Goal: Task Accomplishment & Management: Manage account settings

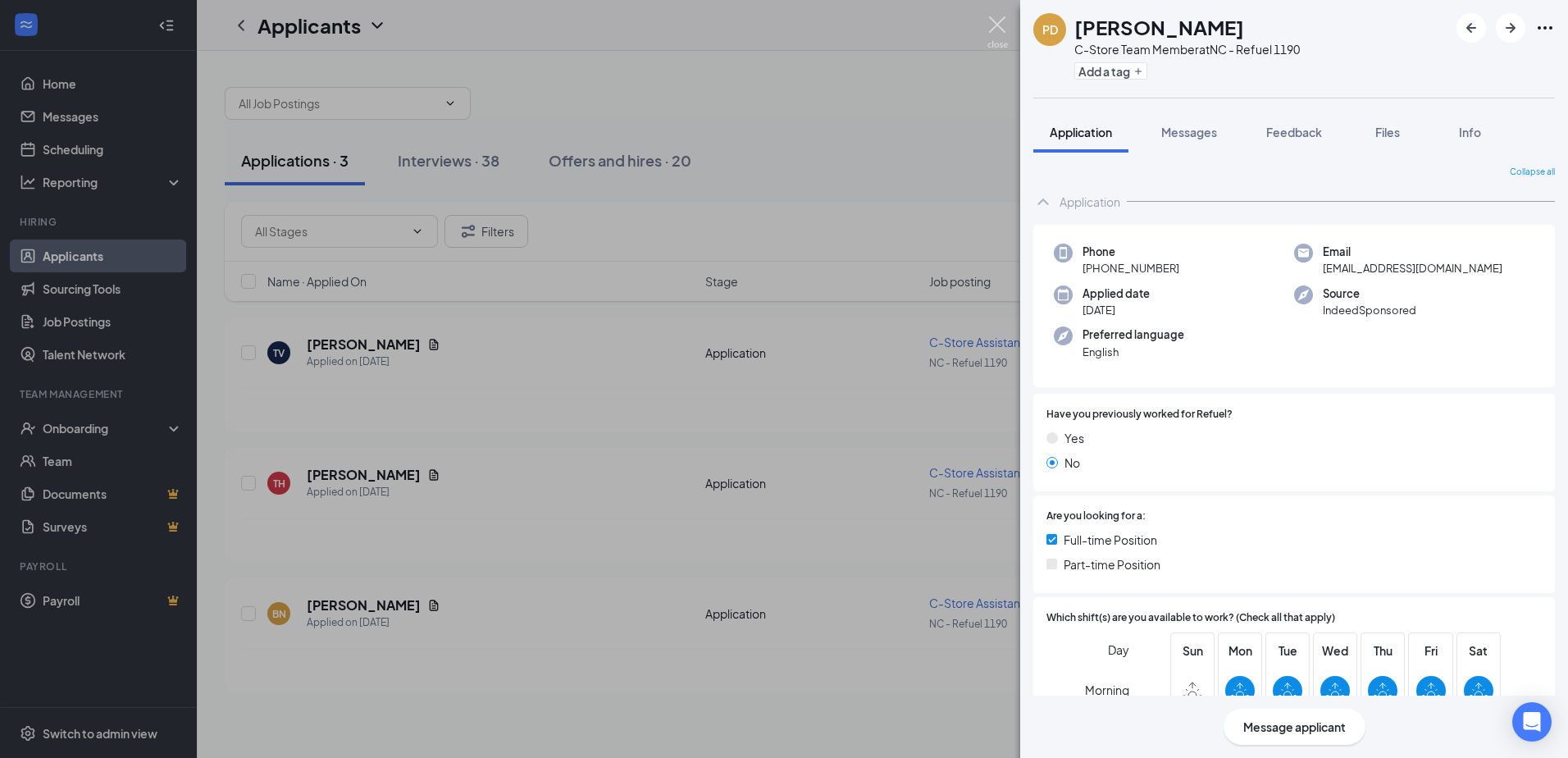
click at [996, 18] on img at bounding box center [998, 32] width 21 height 32
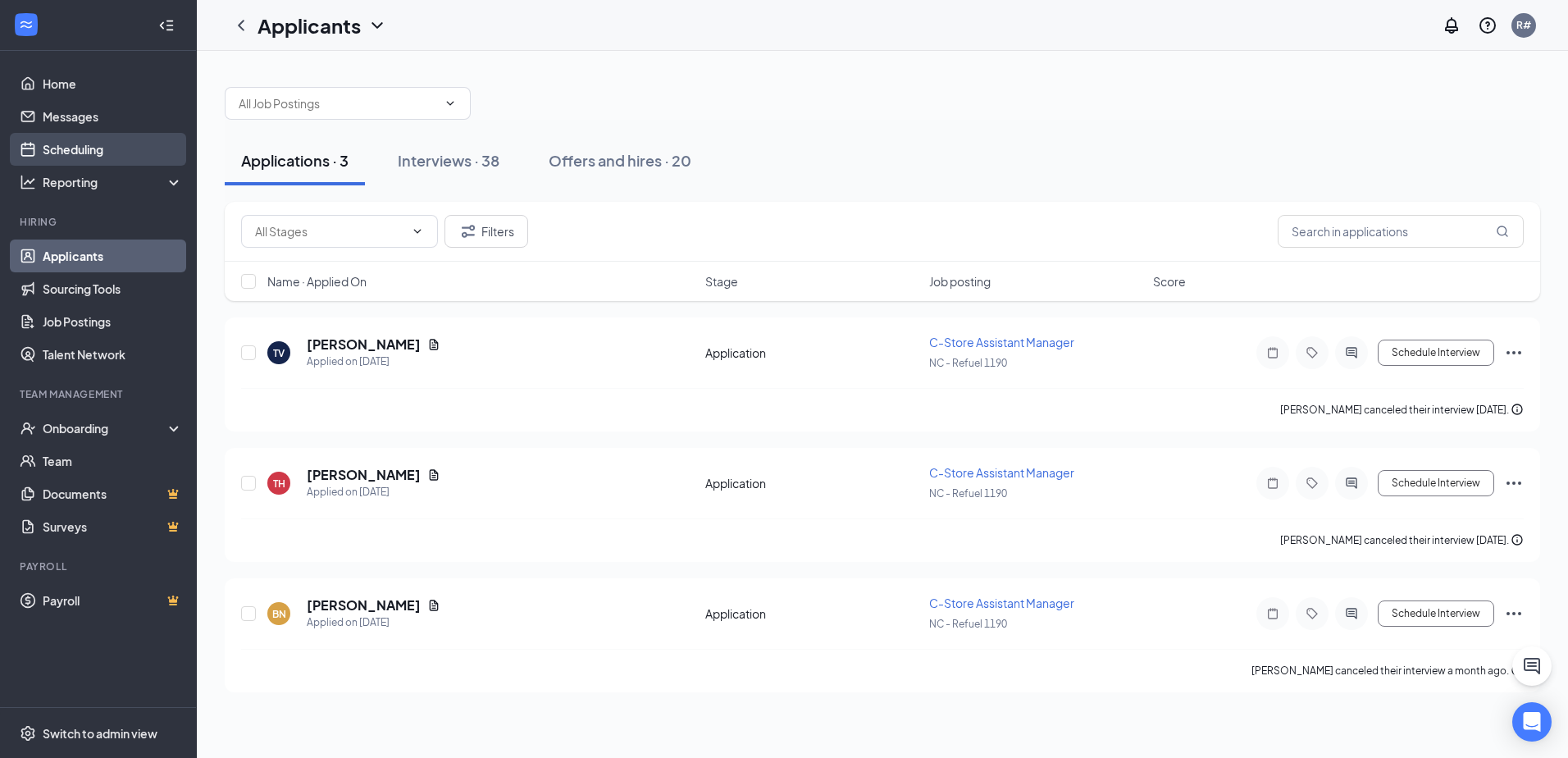
click at [80, 153] on link "Scheduling" at bounding box center [112, 148] width 140 height 32
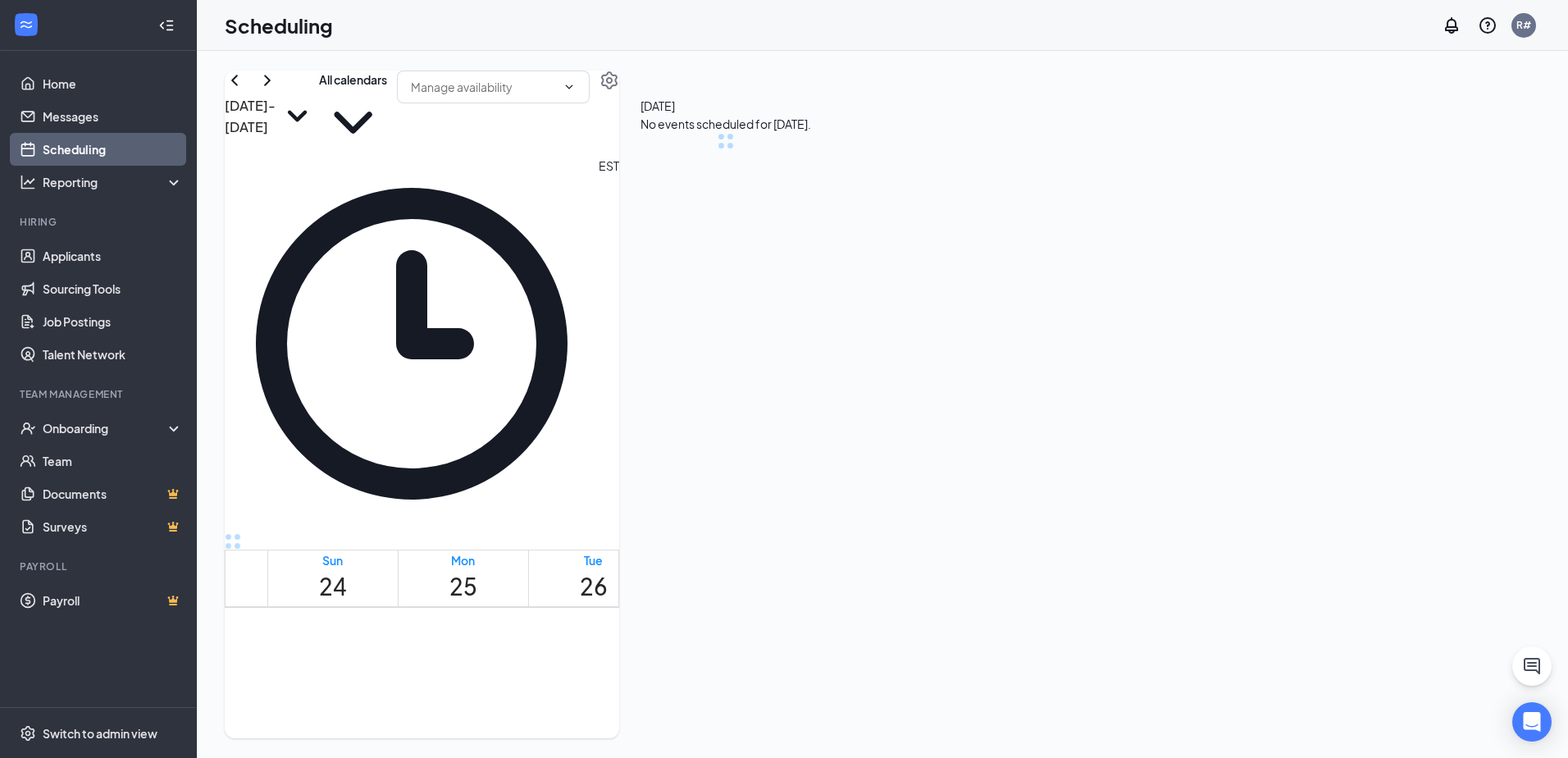
scroll to position [807, 0]
click at [915, 110] on h3 "[PERSON_NAME]" at bounding box center [829, 99] width 173 height 22
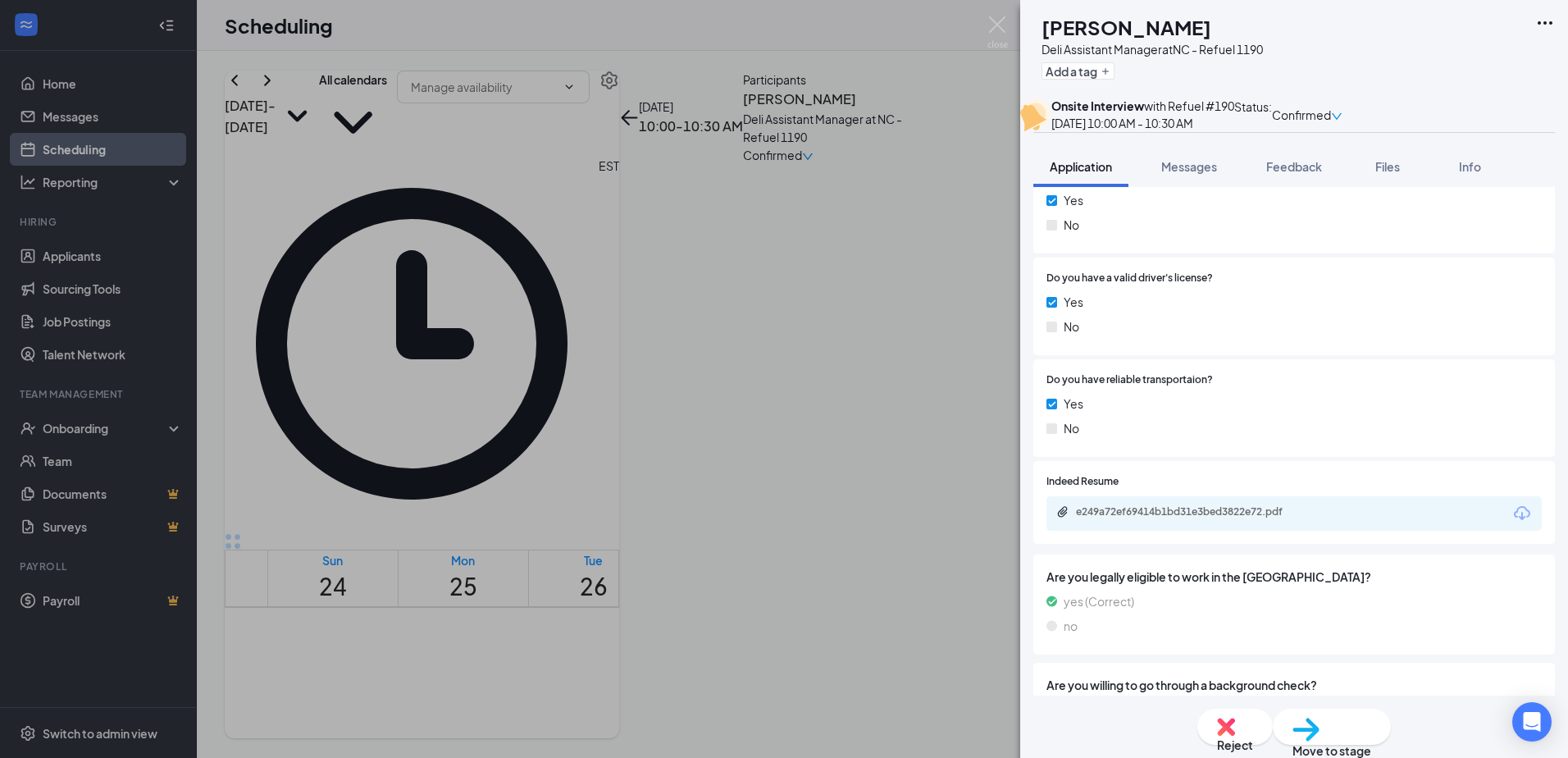
scroll to position [821, 0]
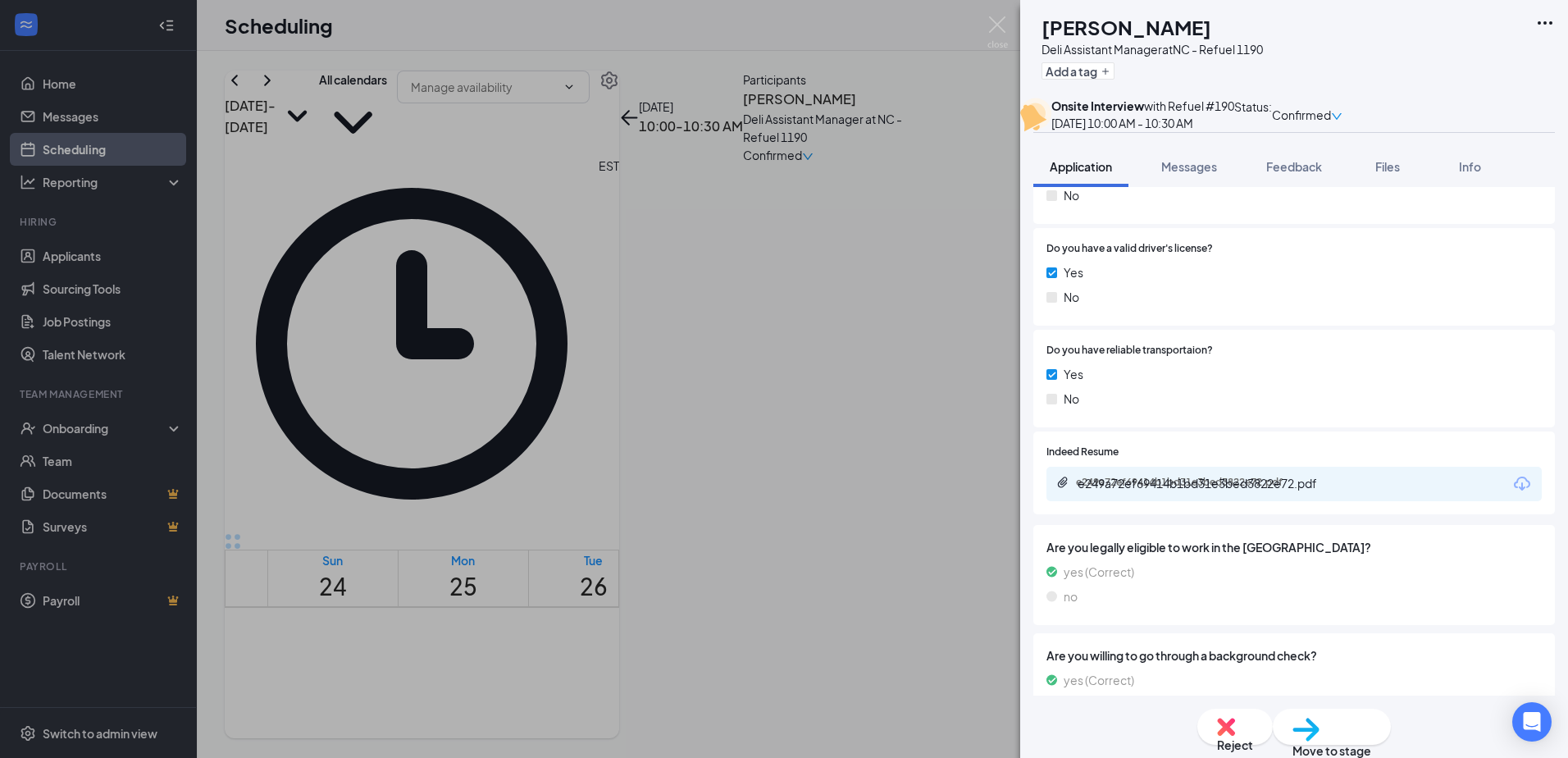
click at [1240, 489] on div "e249a72ef69414b1bd31e3bed3822e72.pdf" at bounding box center [1191, 482] width 230 height 13
click at [997, 24] on img at bounding box center [998, 32] width 21 height 32
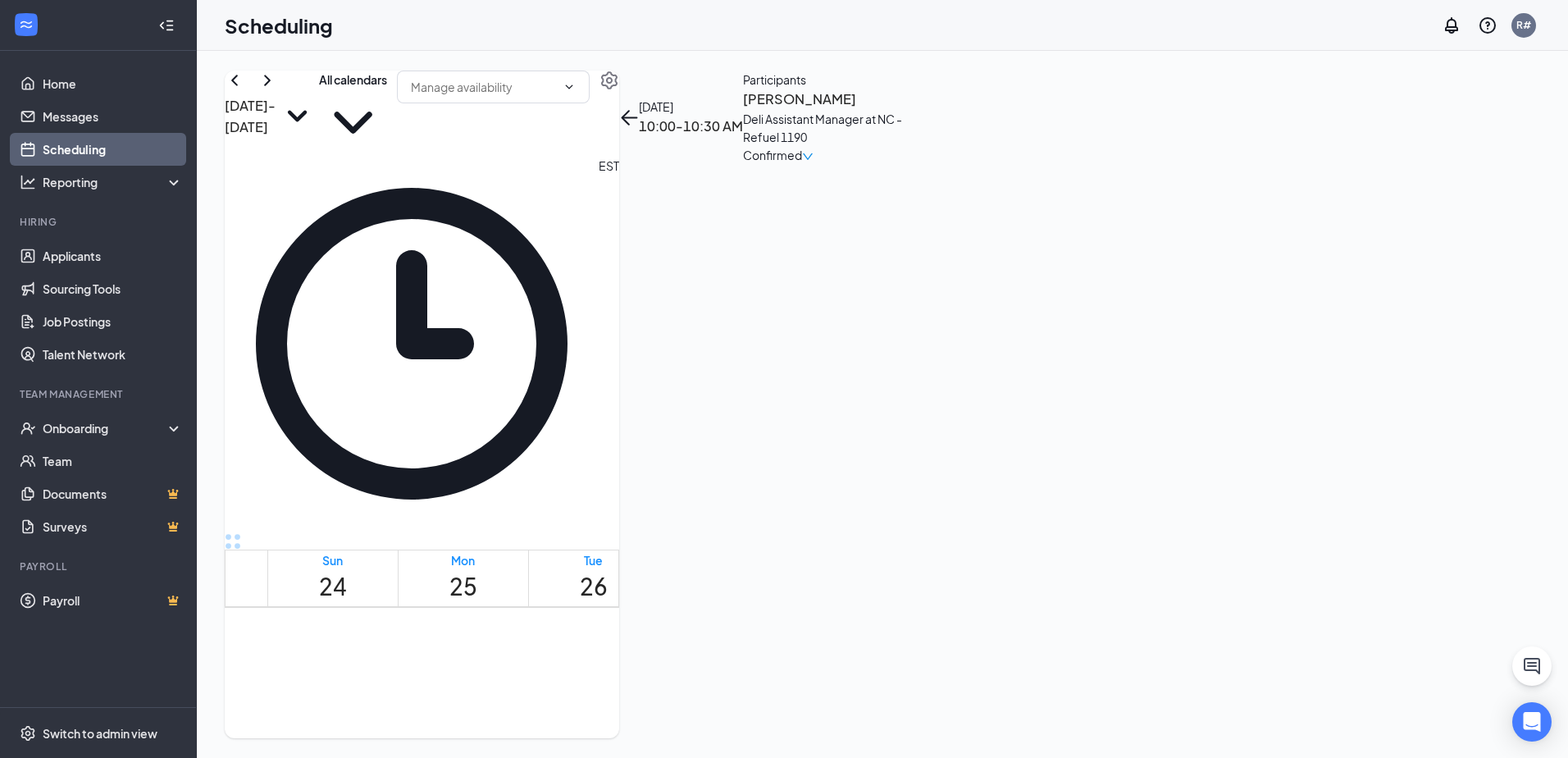
click at [915, 110] on h3 "[PERSON_NAME]" at bounding box center [829, 99] width 173 height 22
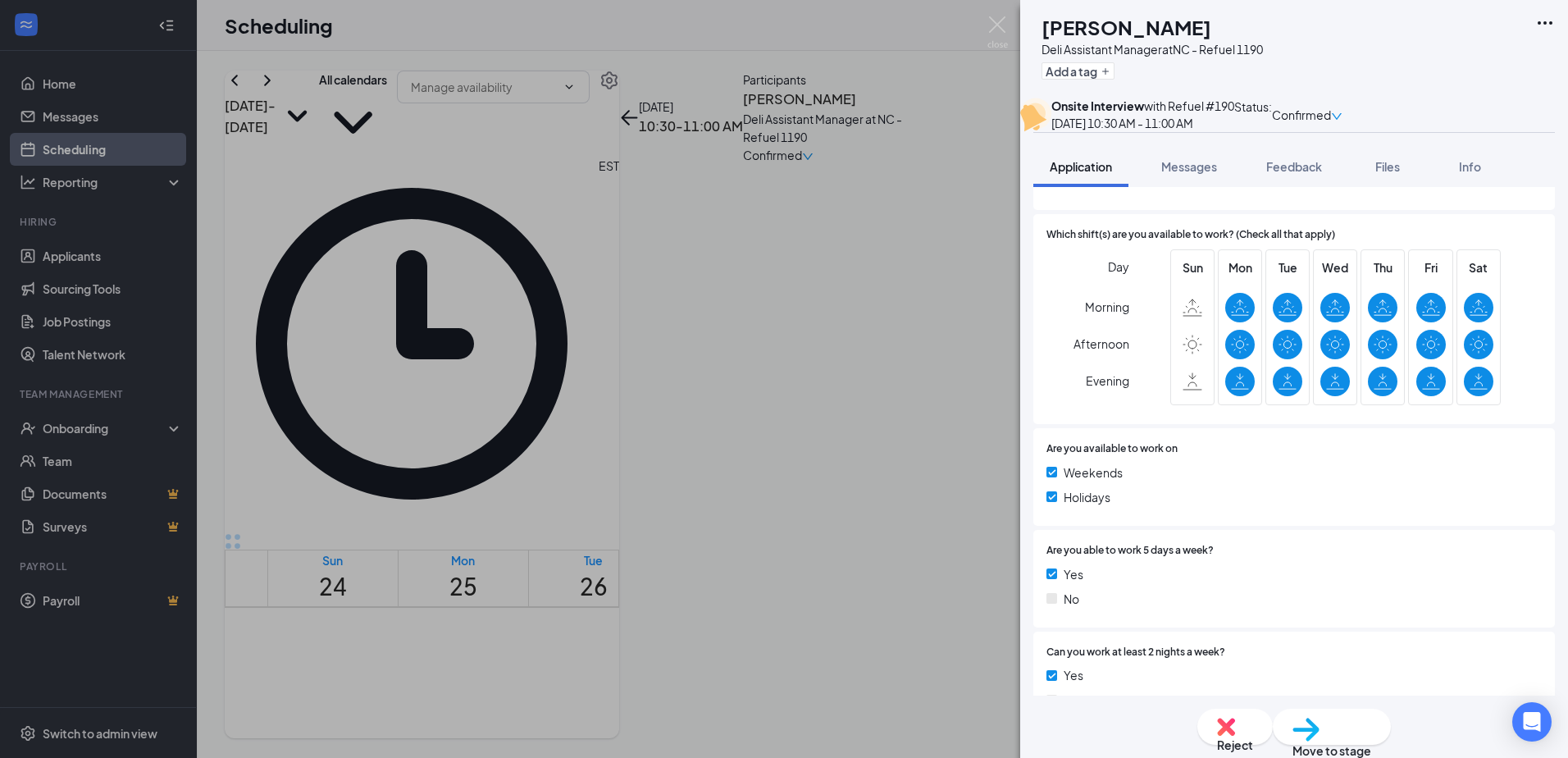
scroll to position [328, 0]
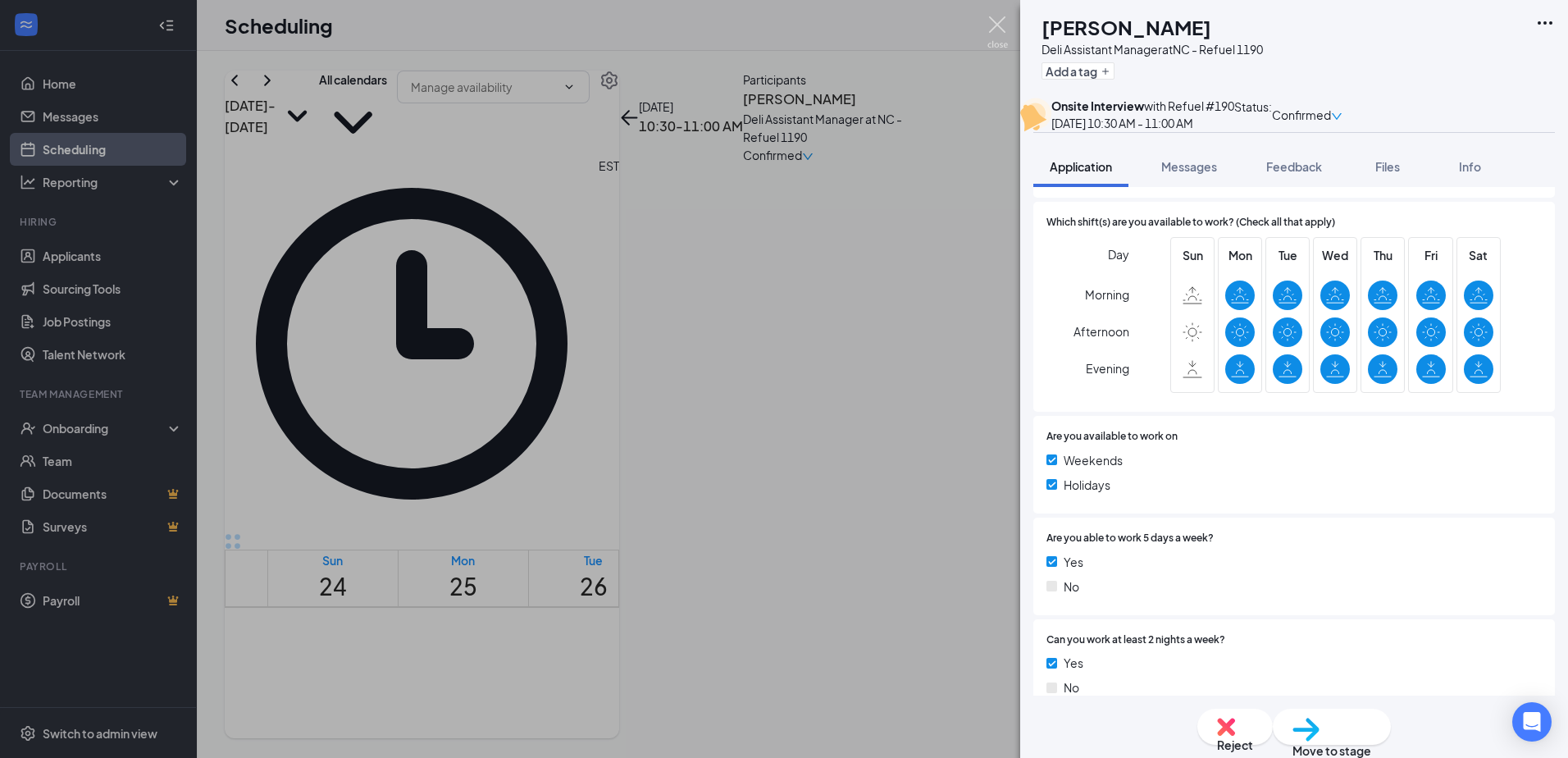
click at [990, 32] on img at bounding box center [998, 32] width 21 height 32
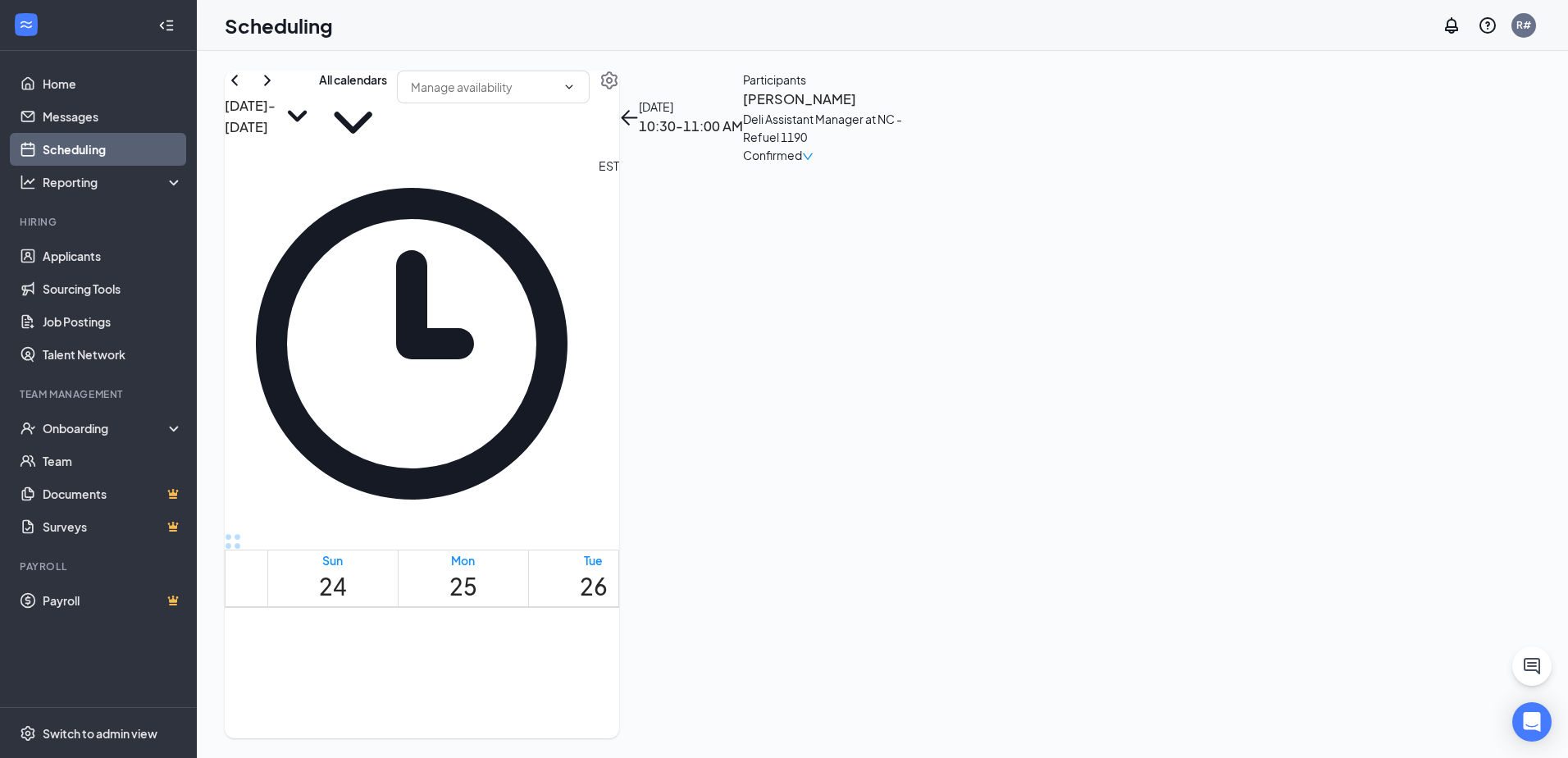
click at [915, 110] on h3 "[PERSON_NAME]" at bounding box center [829, 99] width 173 height 22
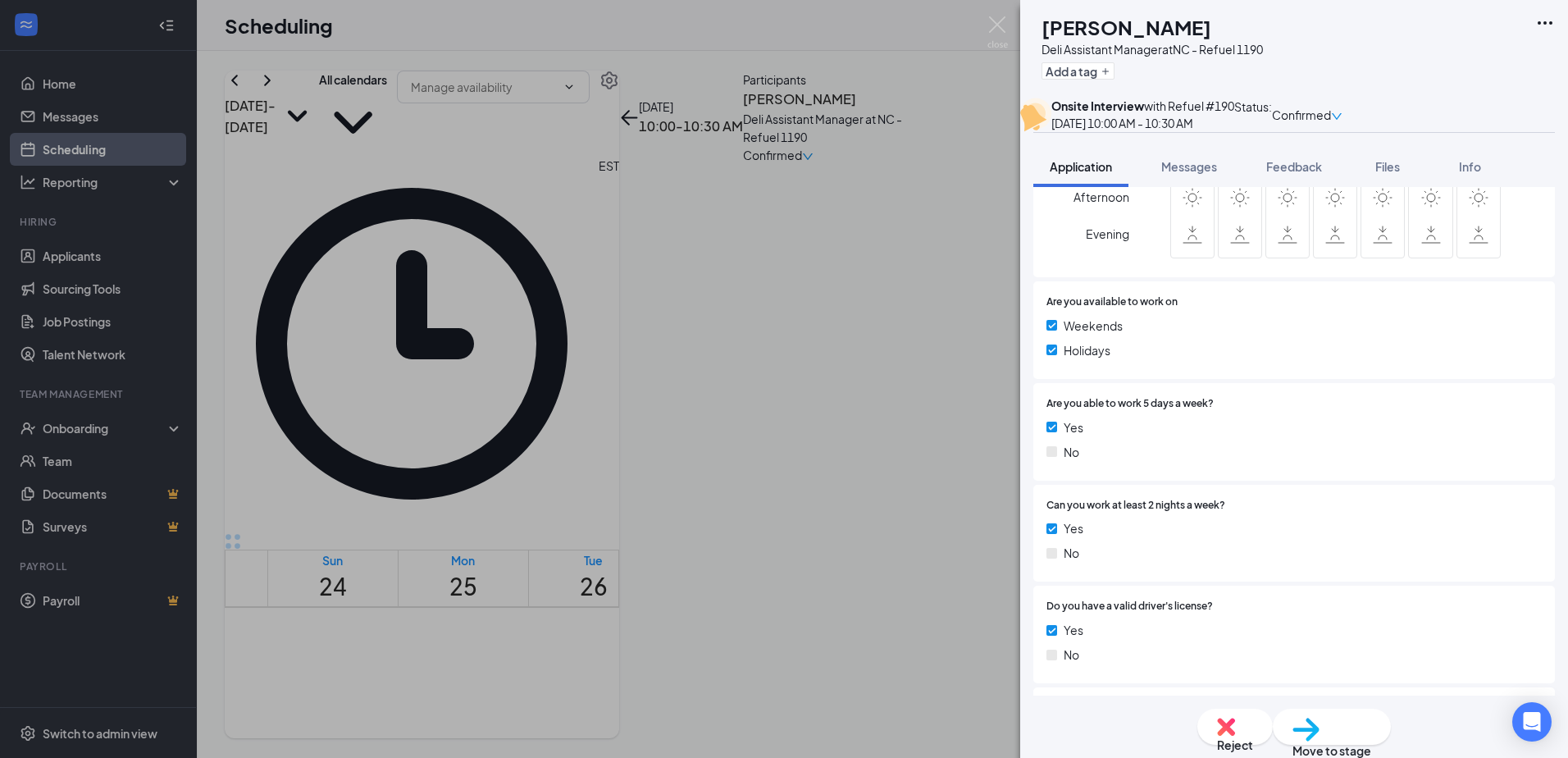
scroll to position [493, 0]
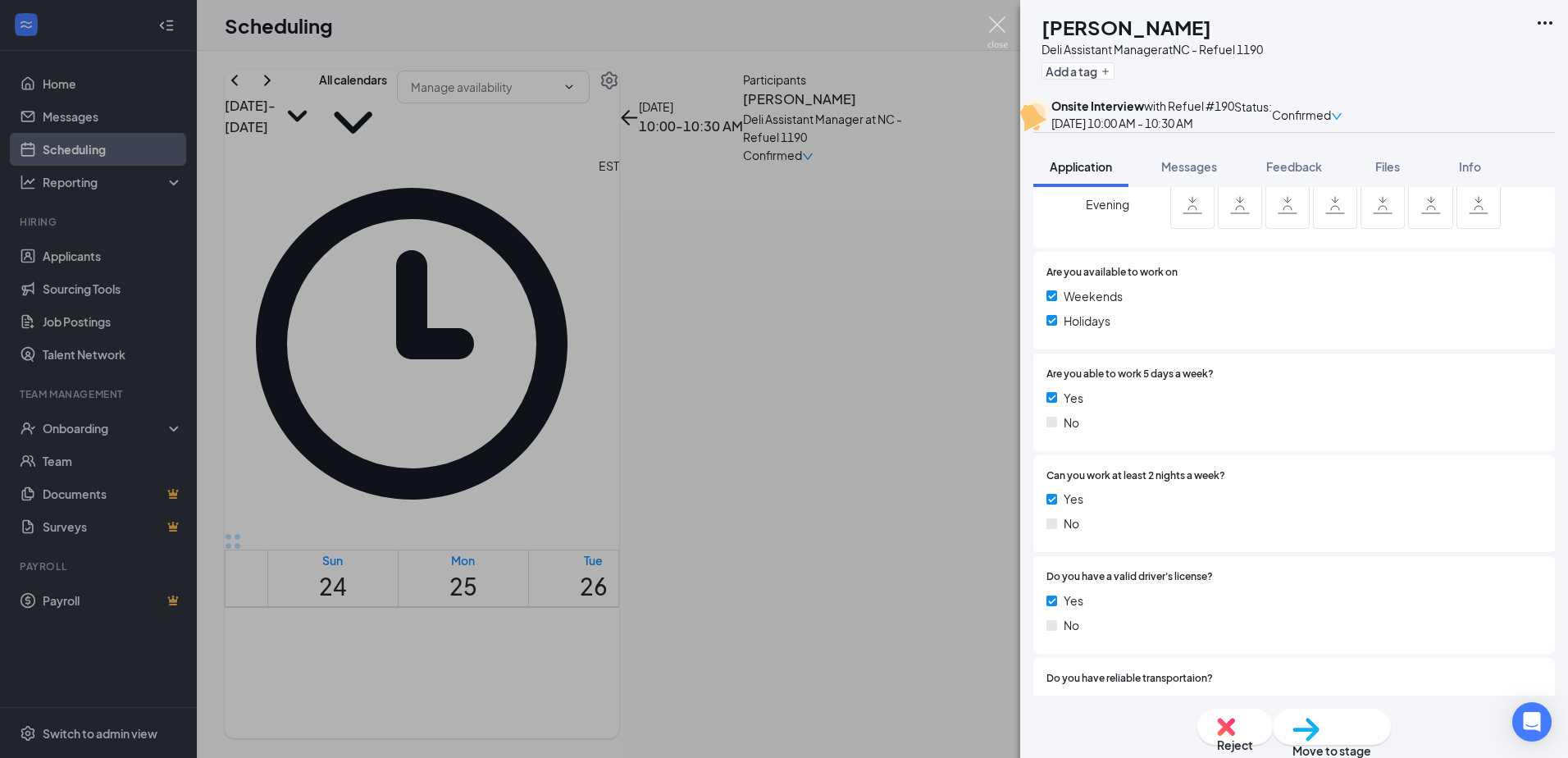
click at [998, 21] on img at bounding box center [998, 32] width 21 height 32
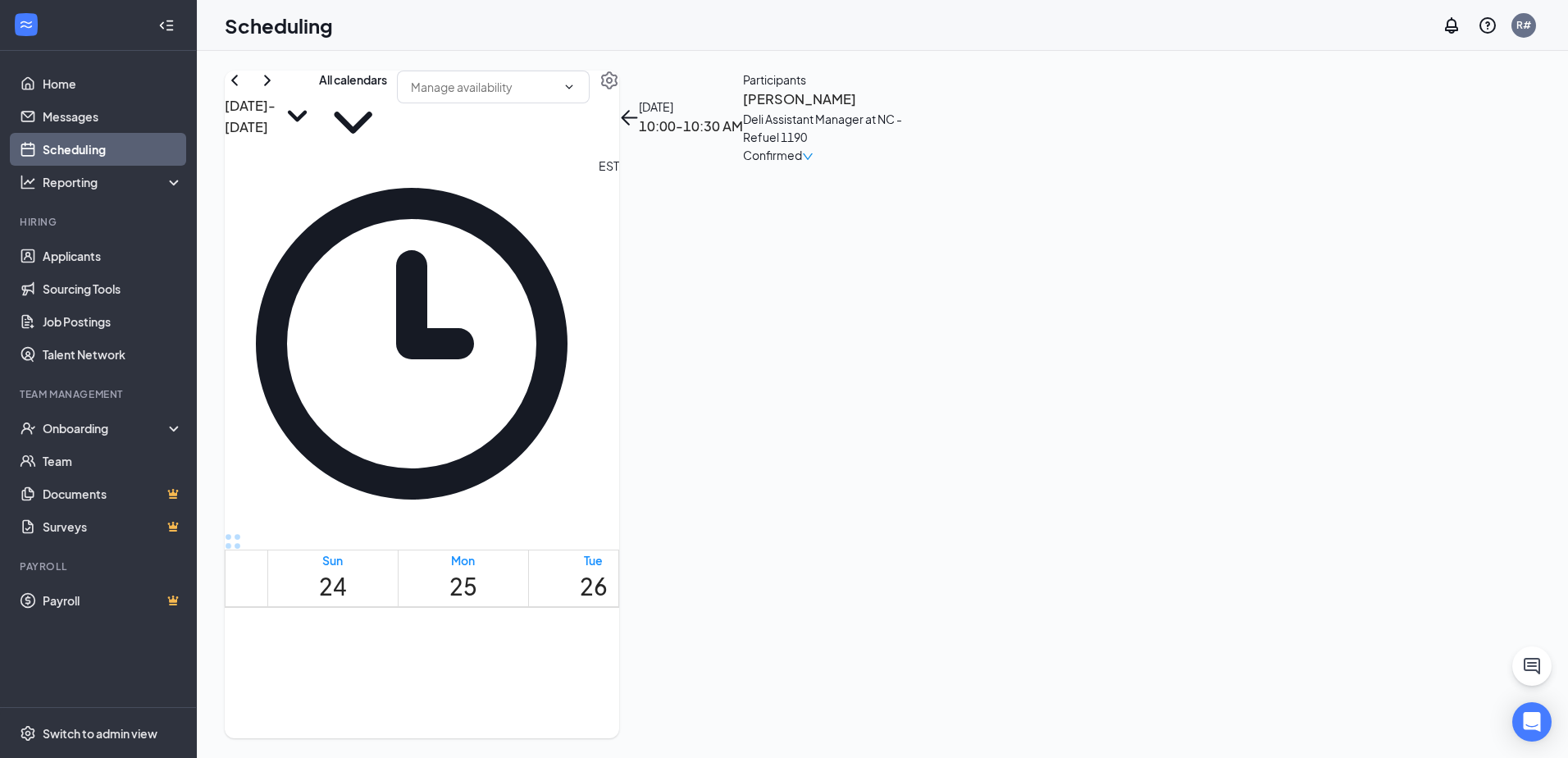
click at [915, 110] on h3 "[PERSON_NAME]" at bounding box center [829, 99] width 173 height 22
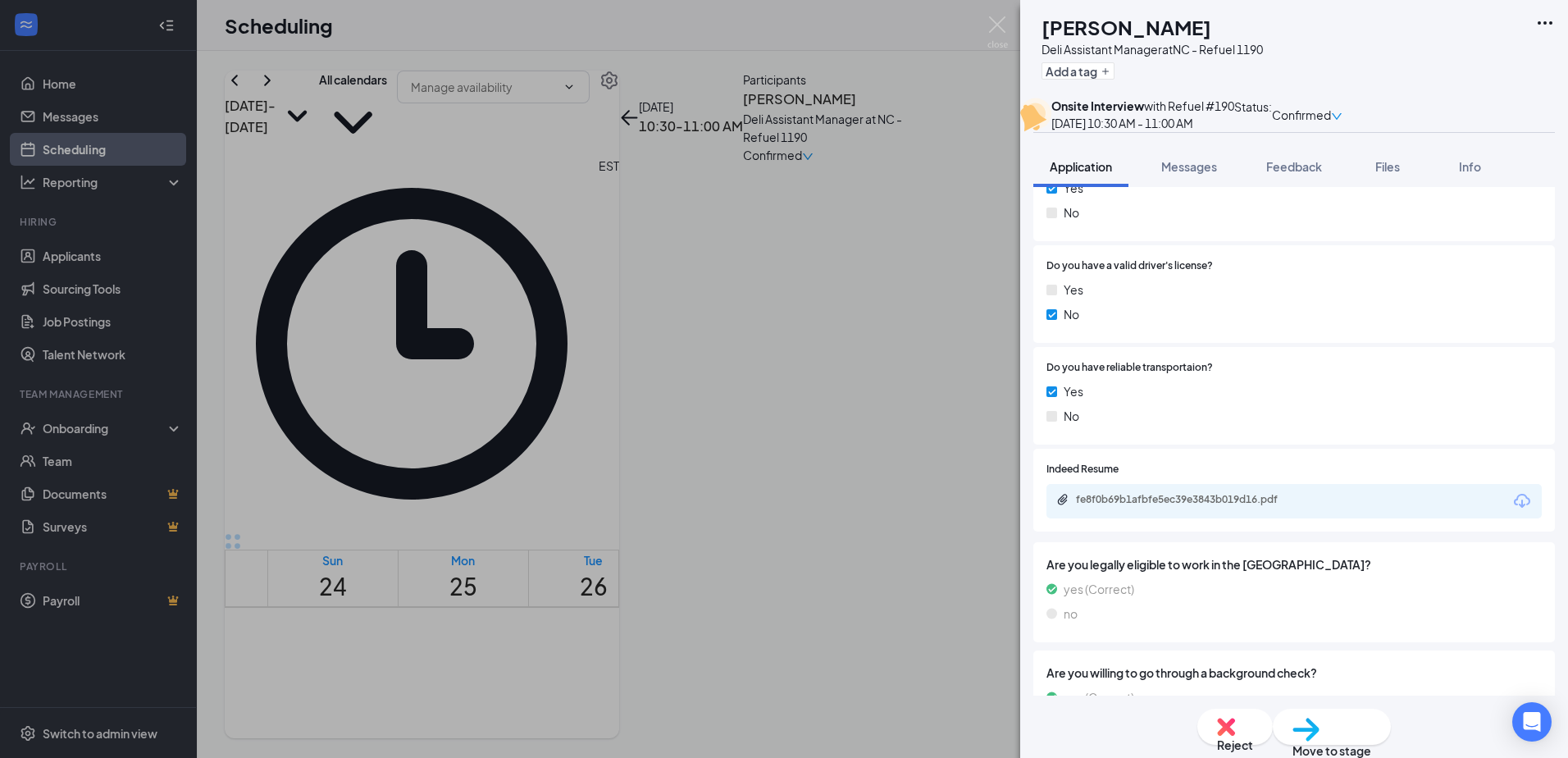
scroll to position [821, 0]
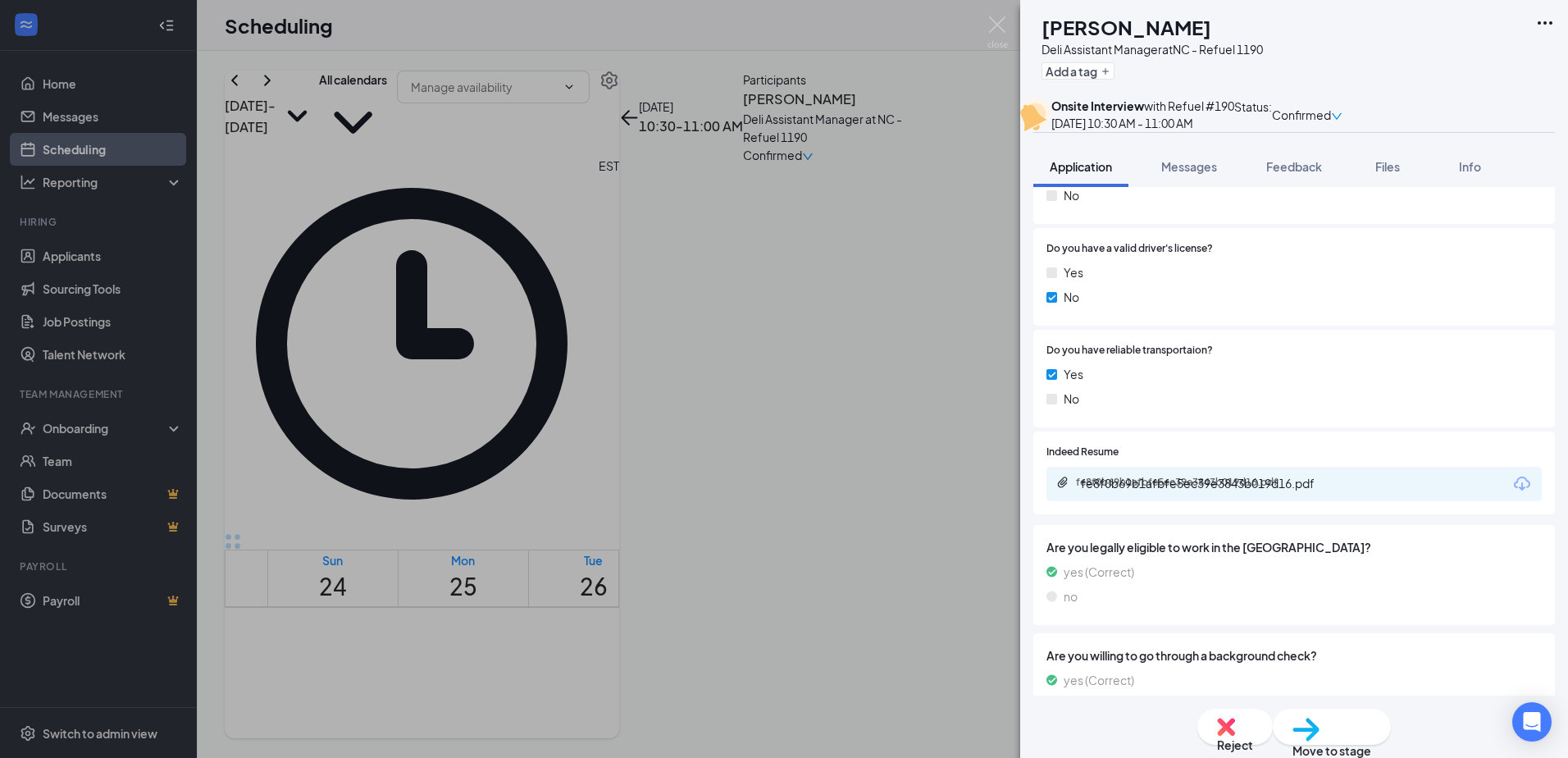
click at [1243, 489] on div "fe8f0b69b1afbfe5ec39e3843b019d16.pdf" at bounding box center [1191, 482] width 230 height 13
click at [998, 27] on img at bounding box center [998, 32] width 21 height 32
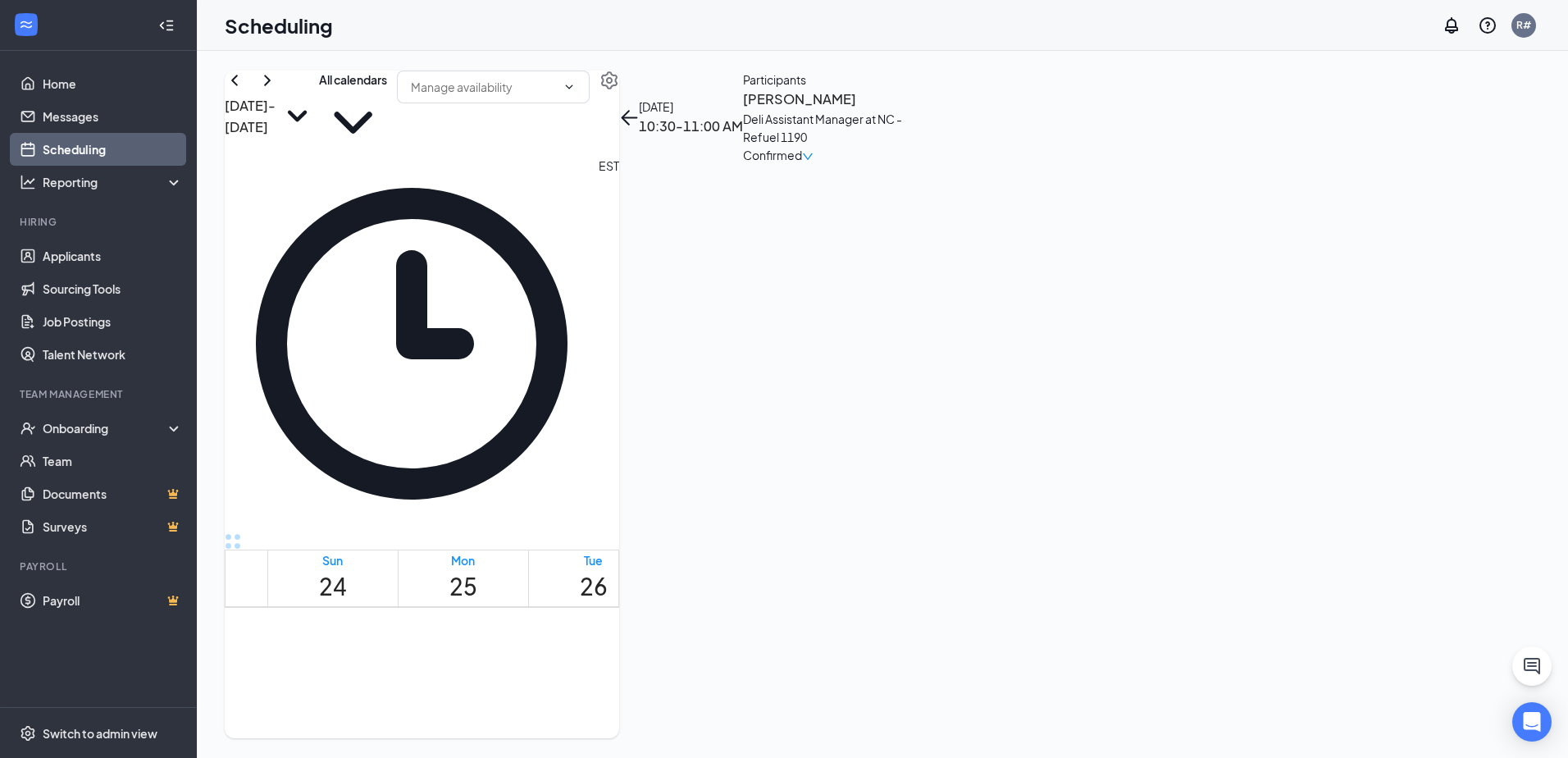
click at [915, 110] on h3 "[PERSON_NAME]" at bounding box center [829, 99] width 173 height 22
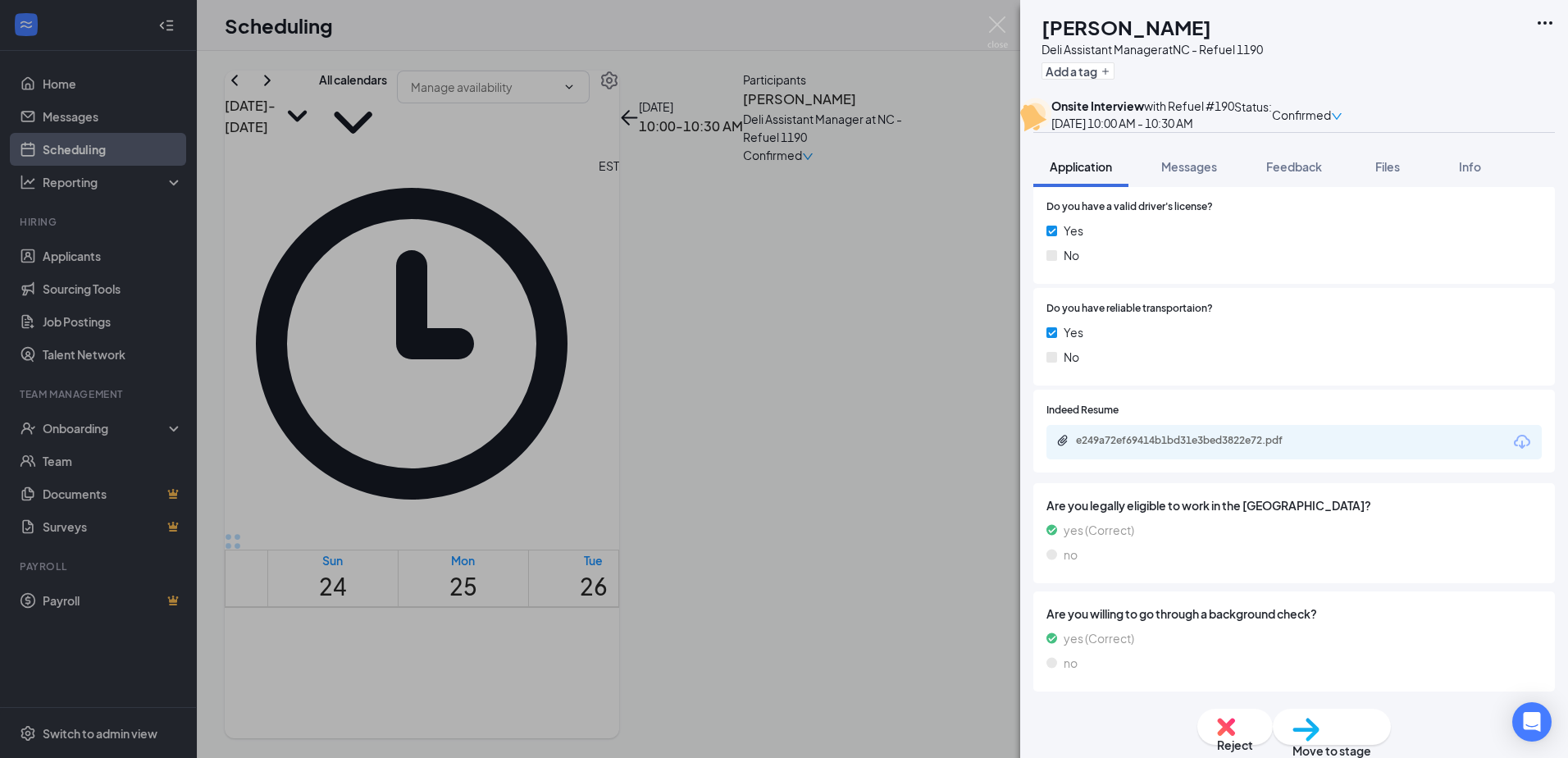
scroll to position [898, 0]
click at [1246, 434] on div "e249a72ef69414b1bd31e3bed3822e72.pdf" at bounding box center [1191, 440] width 230 height 13
click at [1005, 17] on img at bounding box center [998, 32] width 21 height 32
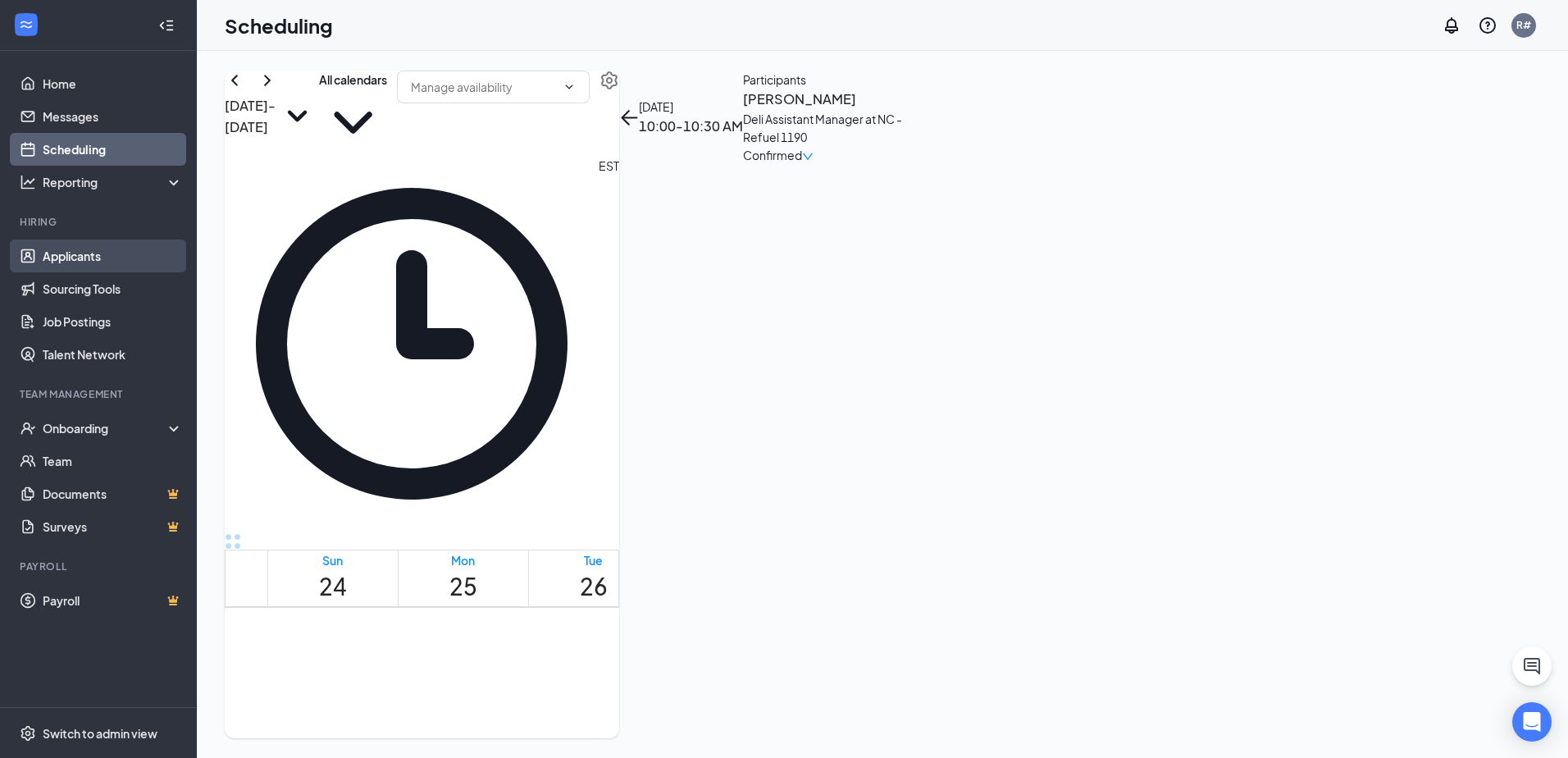
click at [73, 261] on link "Applicants" at bounding box center [112, 255] width 140 height 32
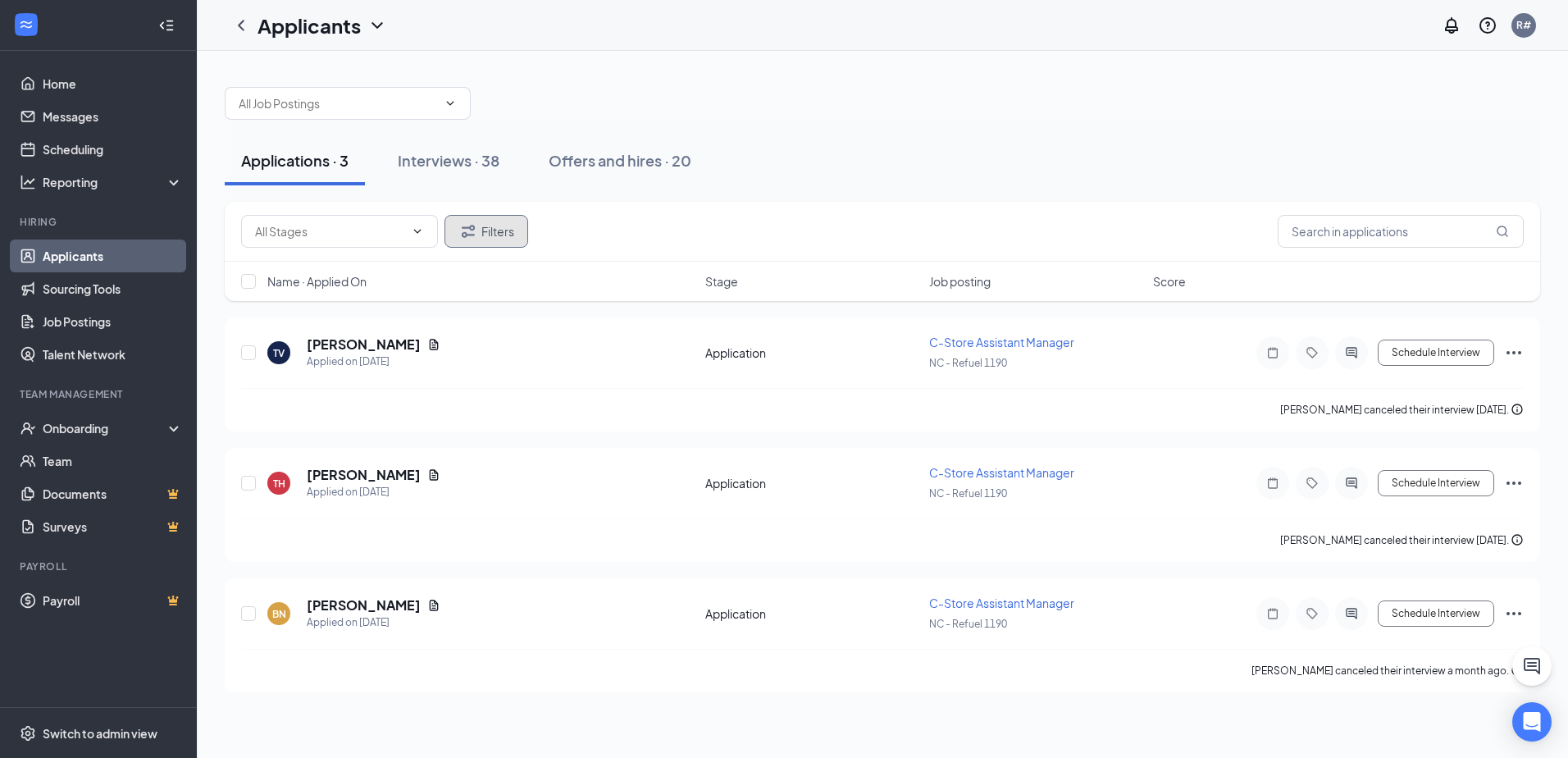
click at [494, 236] on button "Filters" at bounding box center [486, 231] width 83 height 32
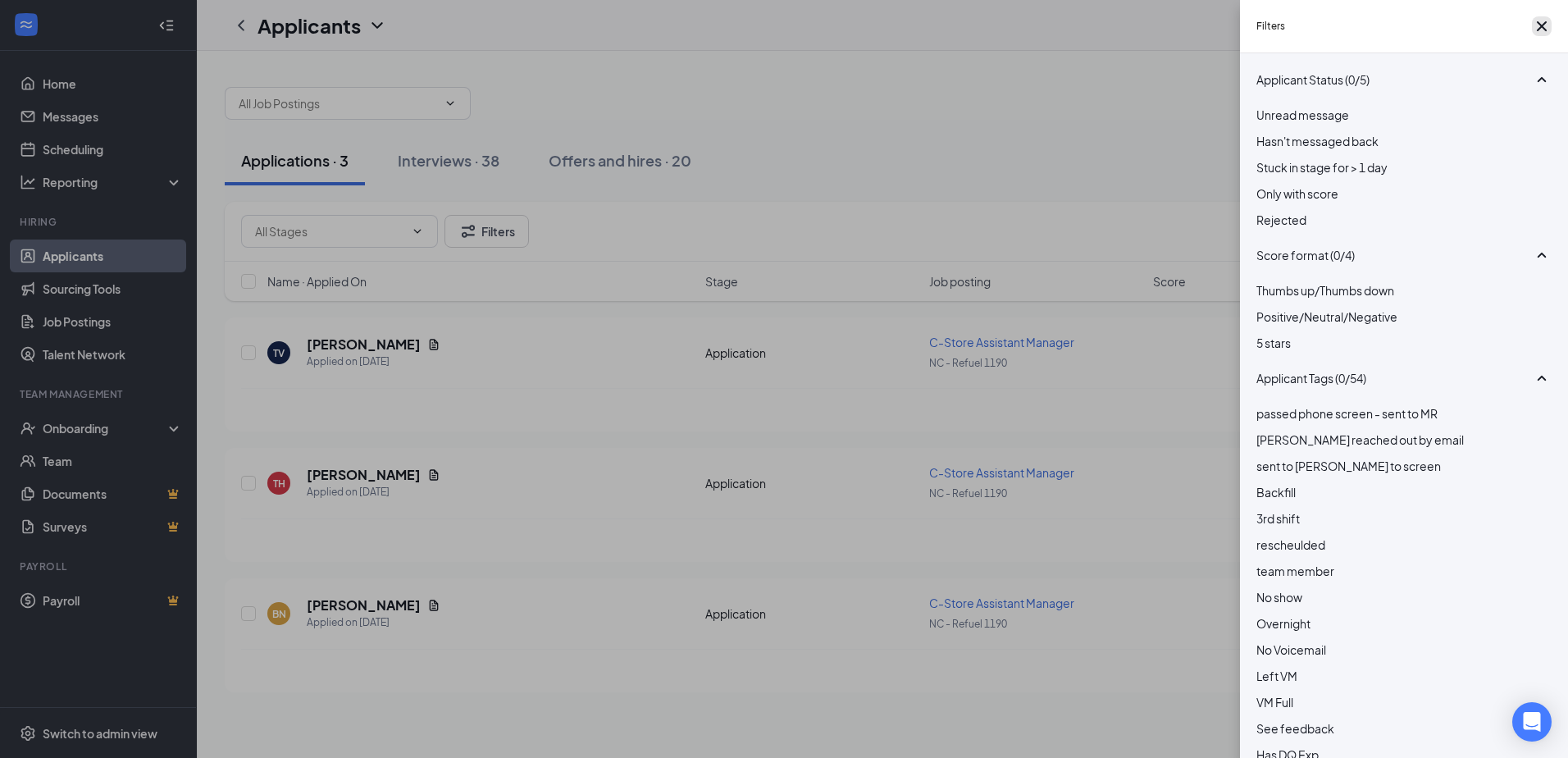
click at [1533, 29] on icon "Cross" at bounding box center [1542, 27] width 20 height 20
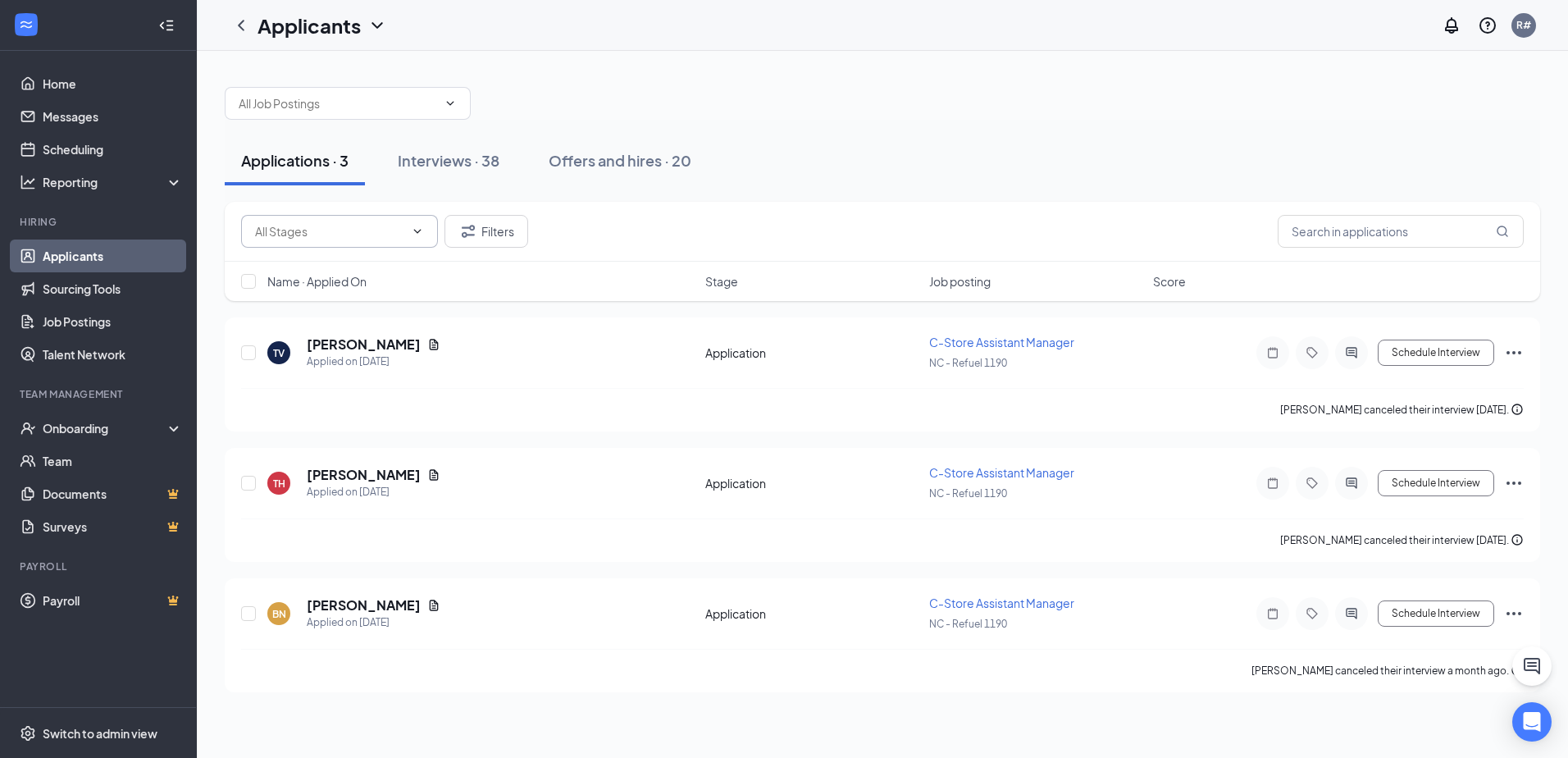
click at [421, 228] on icon "ChevronDown" at bounding box center [417, 231] width 13 height 13
click at [421, 228] on icon "ChevronUp" at bounding box center [417, 231] width 13 height 13
click at [421, 228] on icon "ChevronDown" at bounding box center [417, 231] width 13 height 13
click at [330, 268] on div "Application (135)" at bounding box center [286, 260] width 88 height 18
type input "Application (135)"
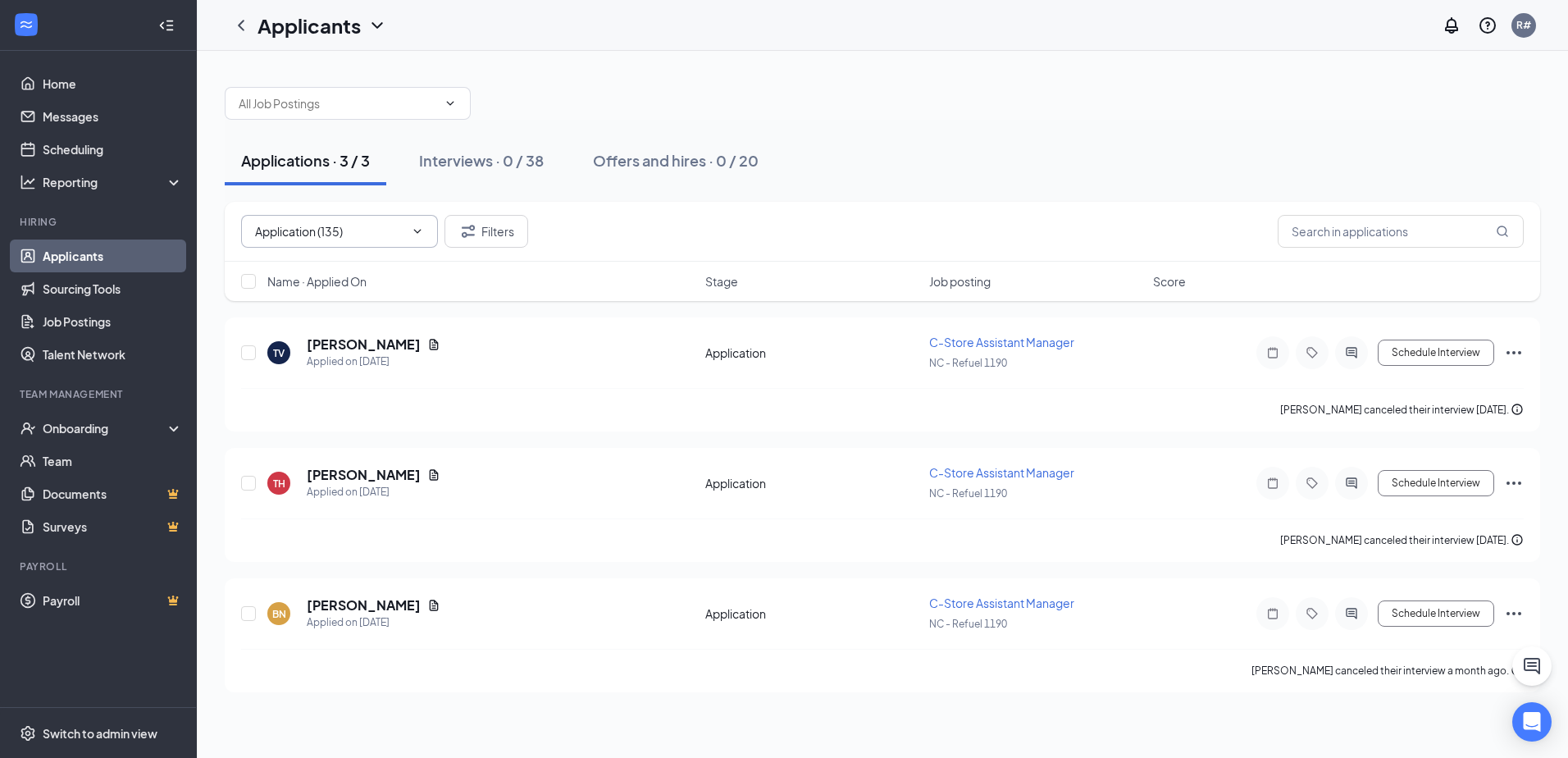
click at [412, 228] on icon "ChevronDown" at bounding box center [417, 231] width 13 height 13
click at [408, 232] on icon "Cross" at bounding box center [408, 232] width 0 height 0
click at [1528, 731] on icon "Open Intercom Messenger" at bounding box center [1533, 723] width 22 height 22
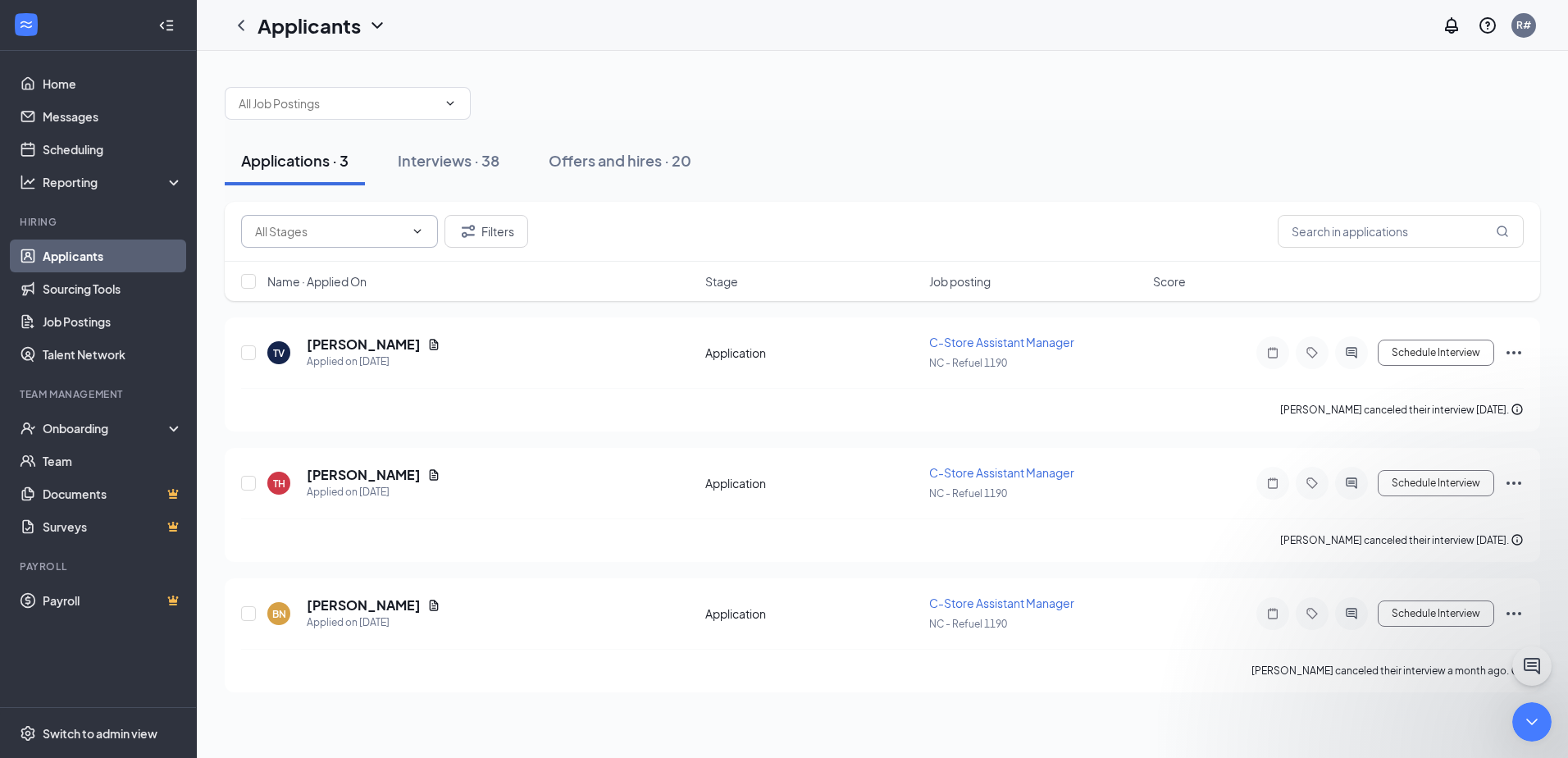
click at [1248, 729] on div "Applications · 3 Interviews · 38 Offers and hires · 20 Filters Name · Applied O…" at bounding box center [883, 405] width 1372 height 708
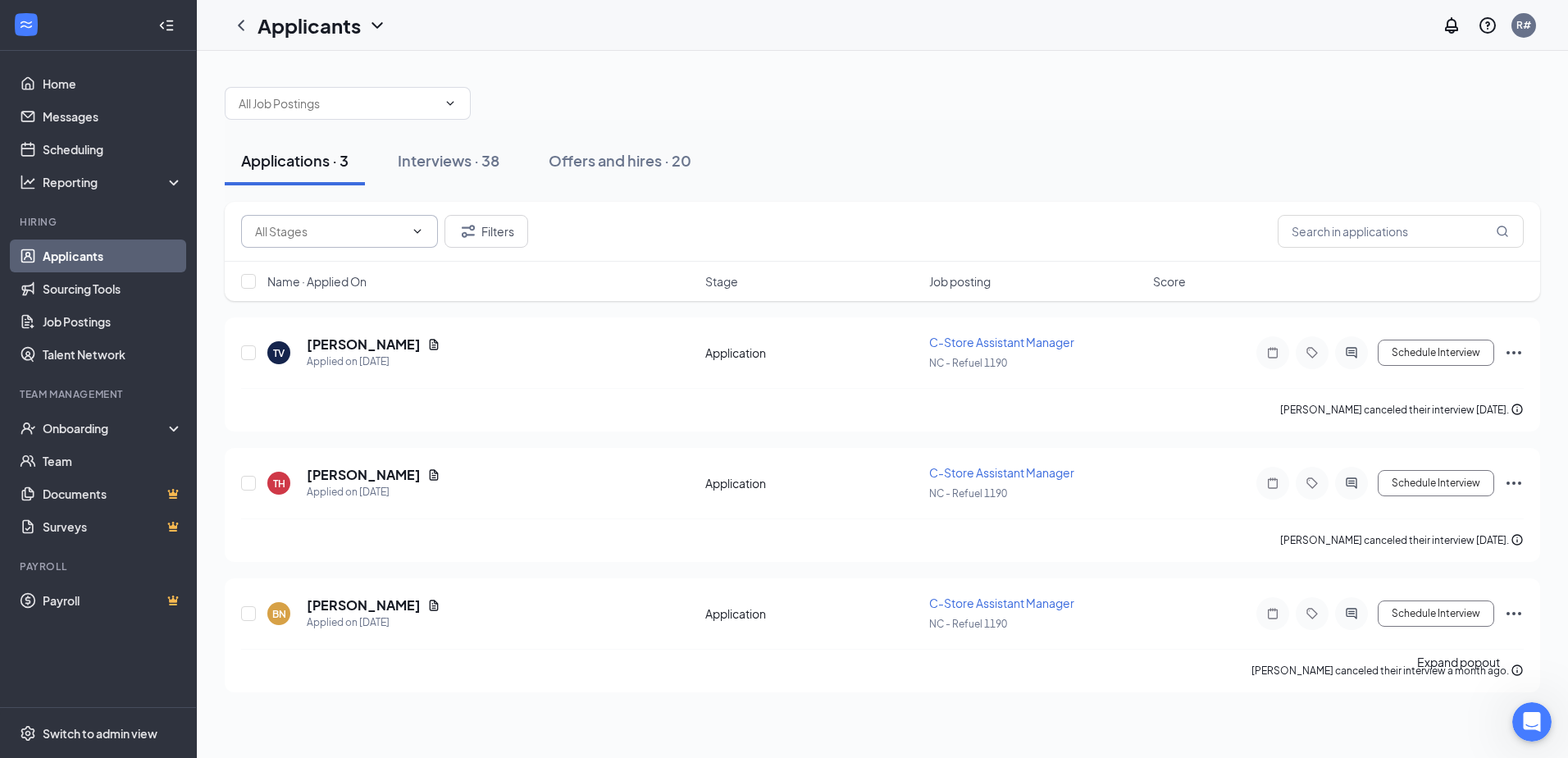
click at [1535, 670] on div "Applications · 3 Interviews · 38 Offers and hires · 20 Filters Name · Applied O…" at bounding box center [883, 405] width 1372 height 708
drag, startPoint x: 308, startPoint y: 27, endPoint x: 370, endPoint y: 27, distance: 62.0
click at [308, 27] on h1 "Applicants" at bounding box center [309, 26] width 103 height 27
click at [348, 95] on link "Archived applicants" at bounding box center [323, 86] width 110 height 17
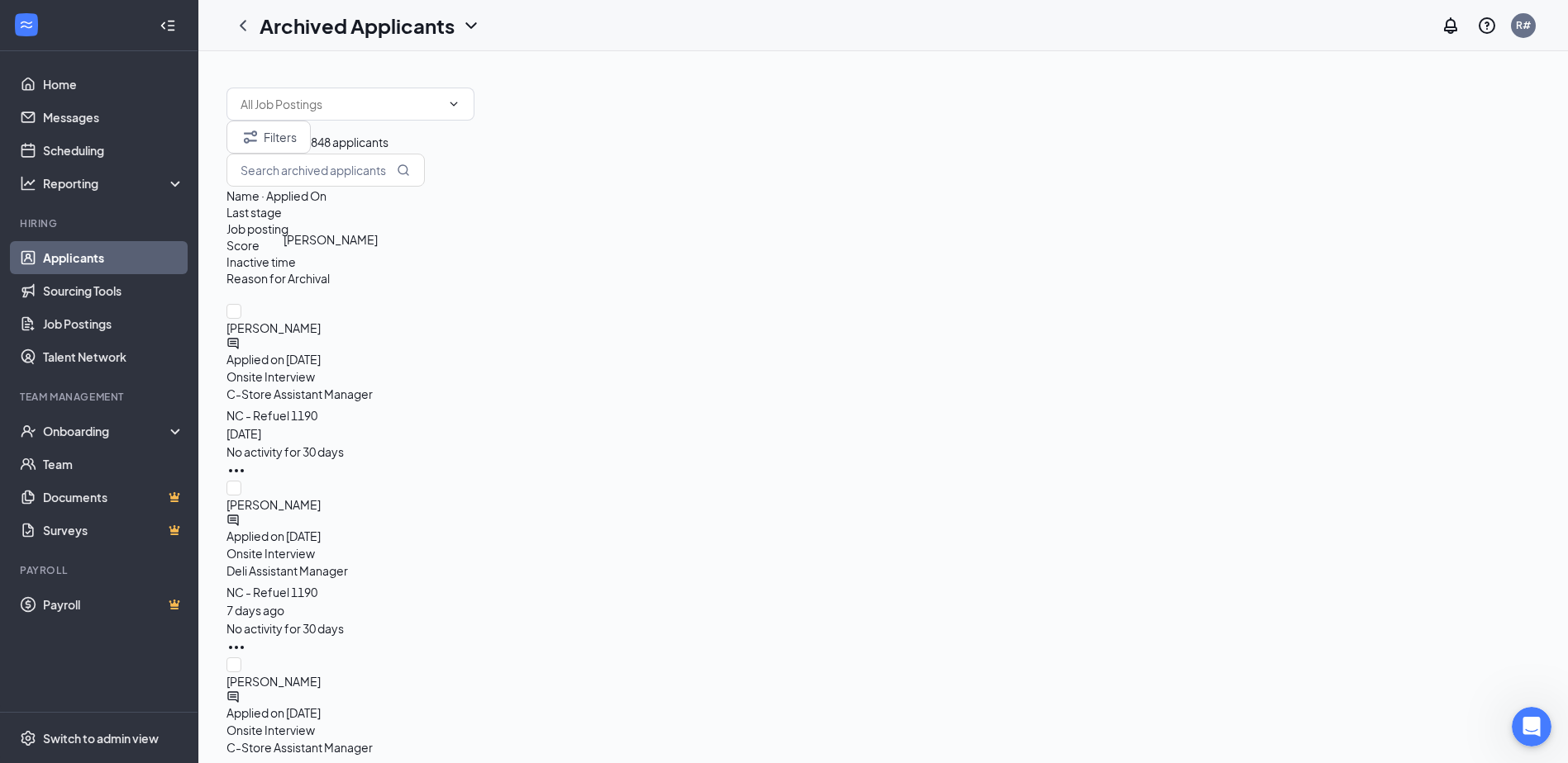
click at [354, 319] on span "[PERSON_NAME]" at bounding box center [883, 328] width 1313 height 18
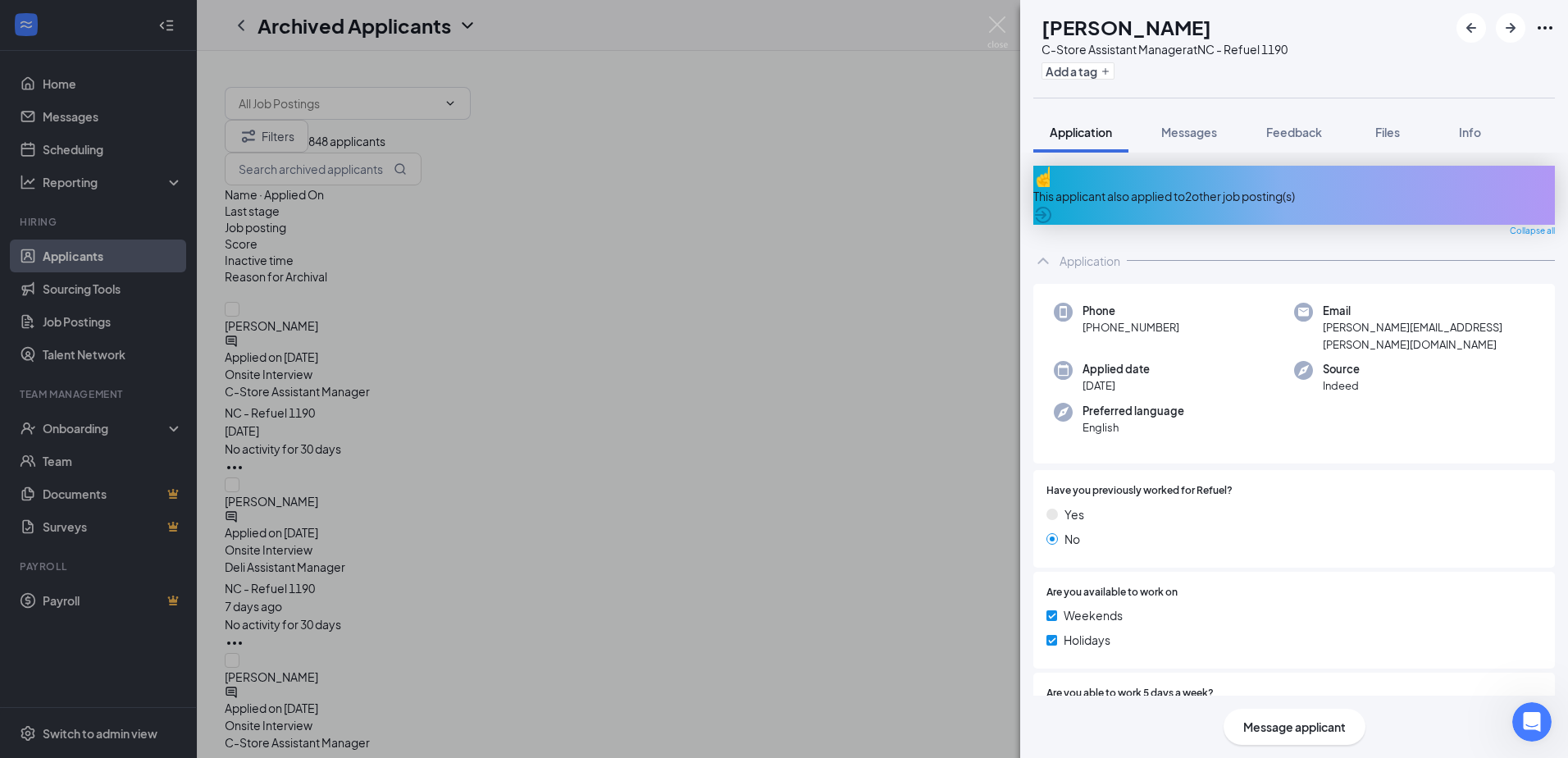
click at [1286, 188] on div "This applicant also applied to 2 other job posting(s)" at bounding box center [1294, 196] width 522 height 18
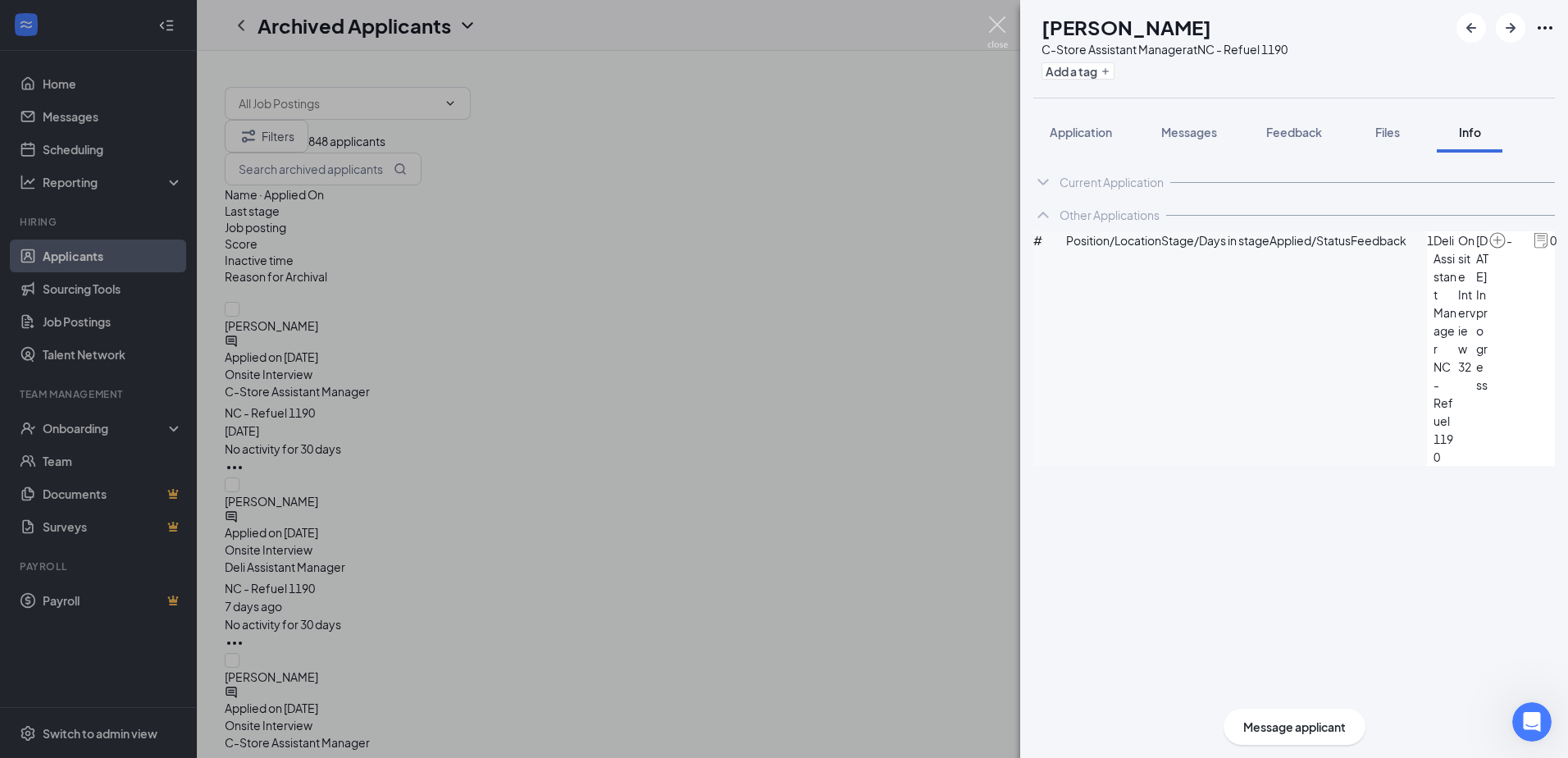
click at [999, 24] on img at bounding box center [998, 32] width 21 height 32
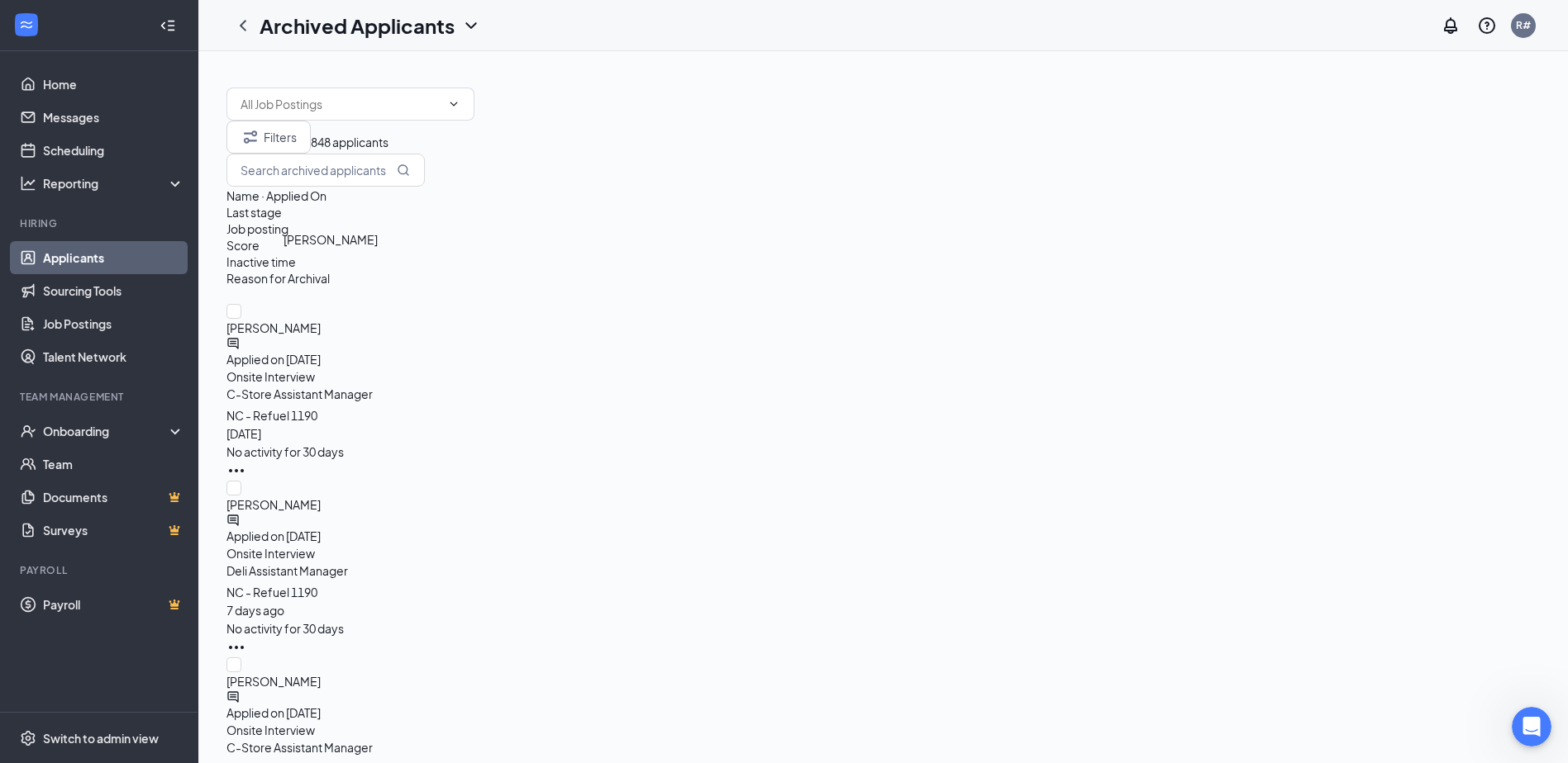
click at [367, 319] on span "[PERSON_NAME]" at bounding box center [883, 328] width 1313 height 18
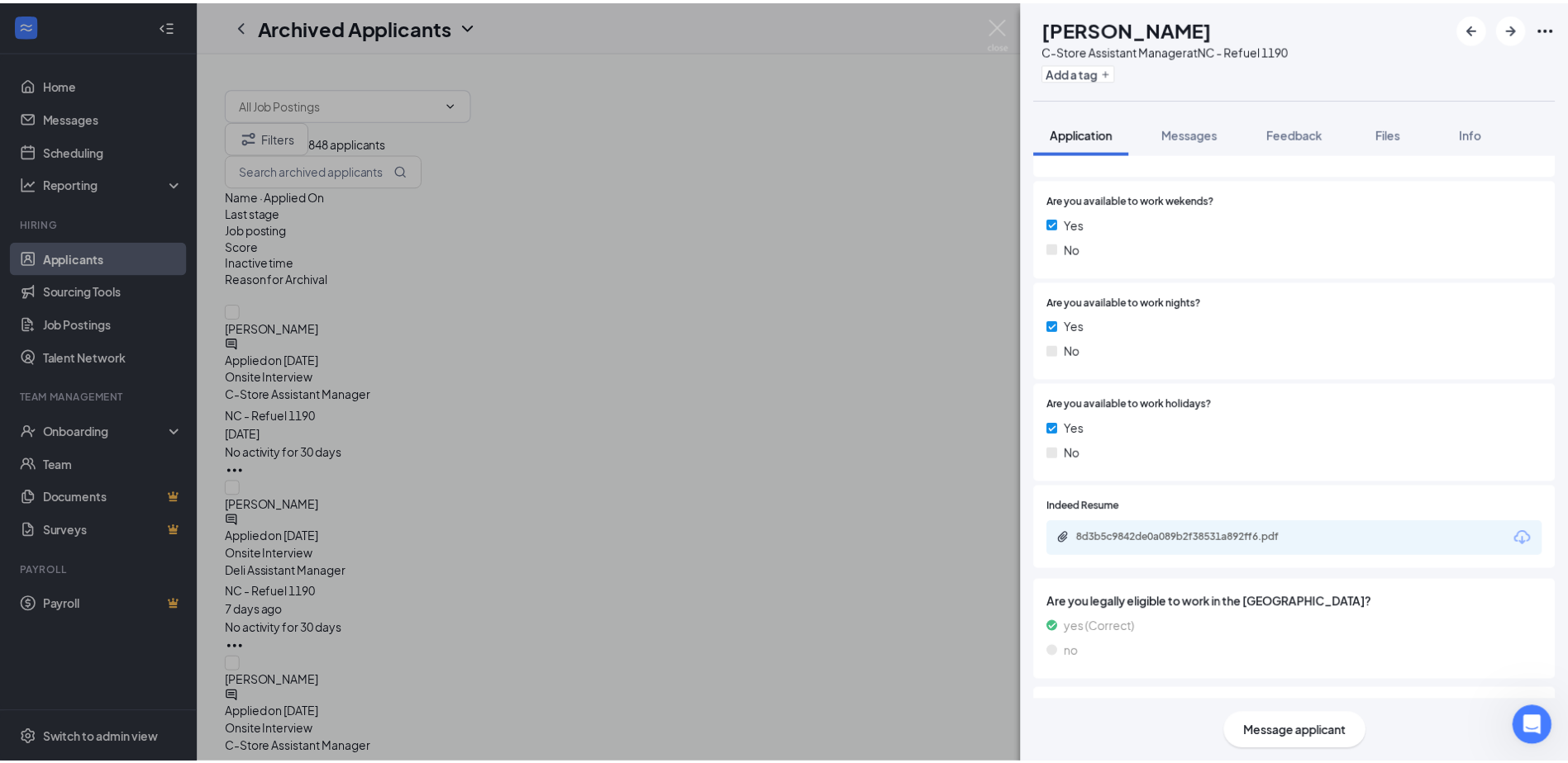
scroll to position [909, 0]
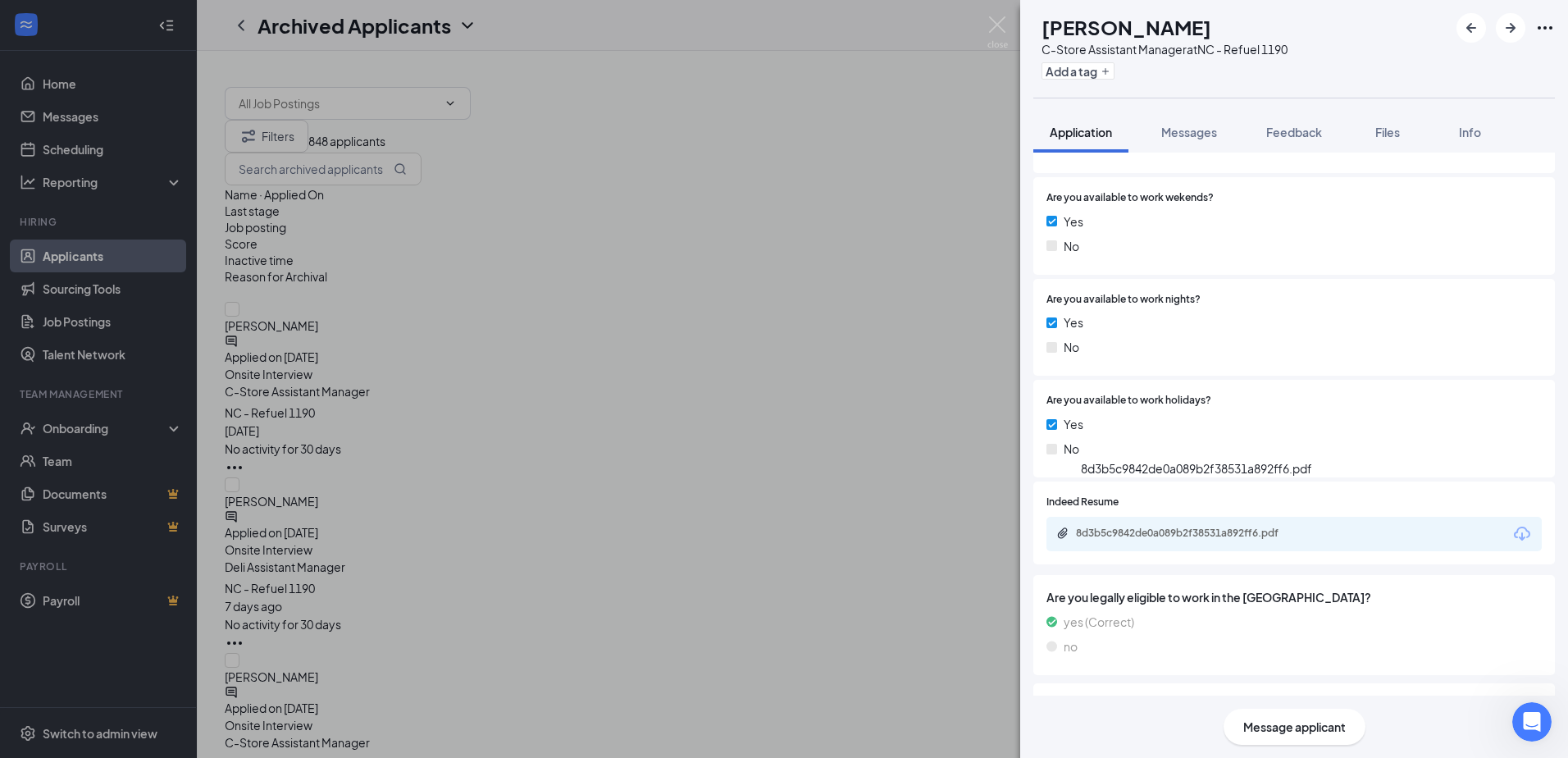
click at [1212, 527] on div "8d3b5c9842de0a089b2f38531a892ff6.pdf" at bounding box center [1191, 533] width 230 height 13
click at [998, 27] on img at bounding box center [998, 32] width 21 height 32
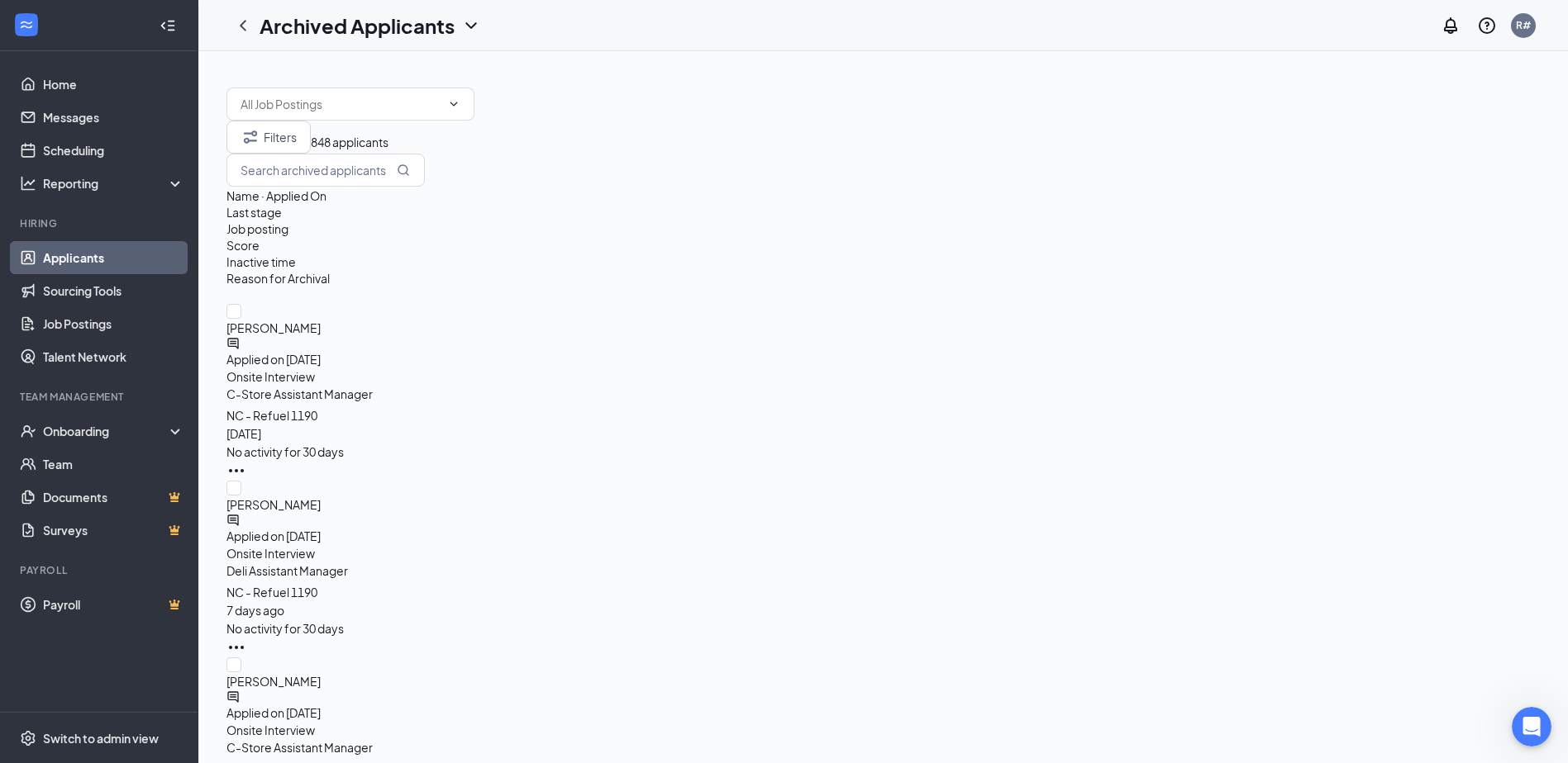
click at [25, 22] on icon "WorkstreamLogo" at bounding box center [26, 25] width 17 height 17
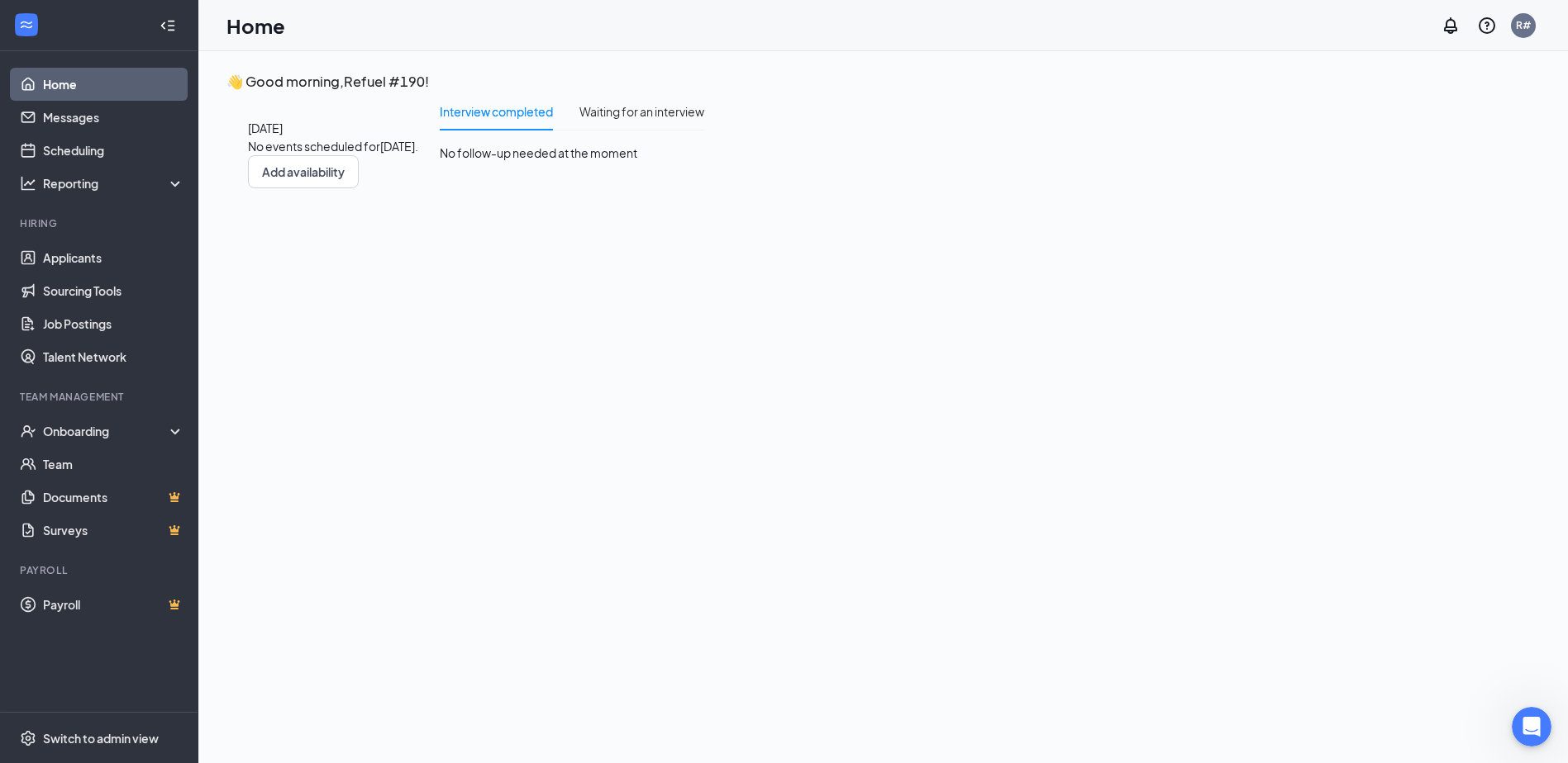
click at [55, 82] on link "Home" at bounding box center [113, 84] width 141 height 33
click at [73, 361] on link "Talent Network" at bounding box center [113, 356] width 141 height 33
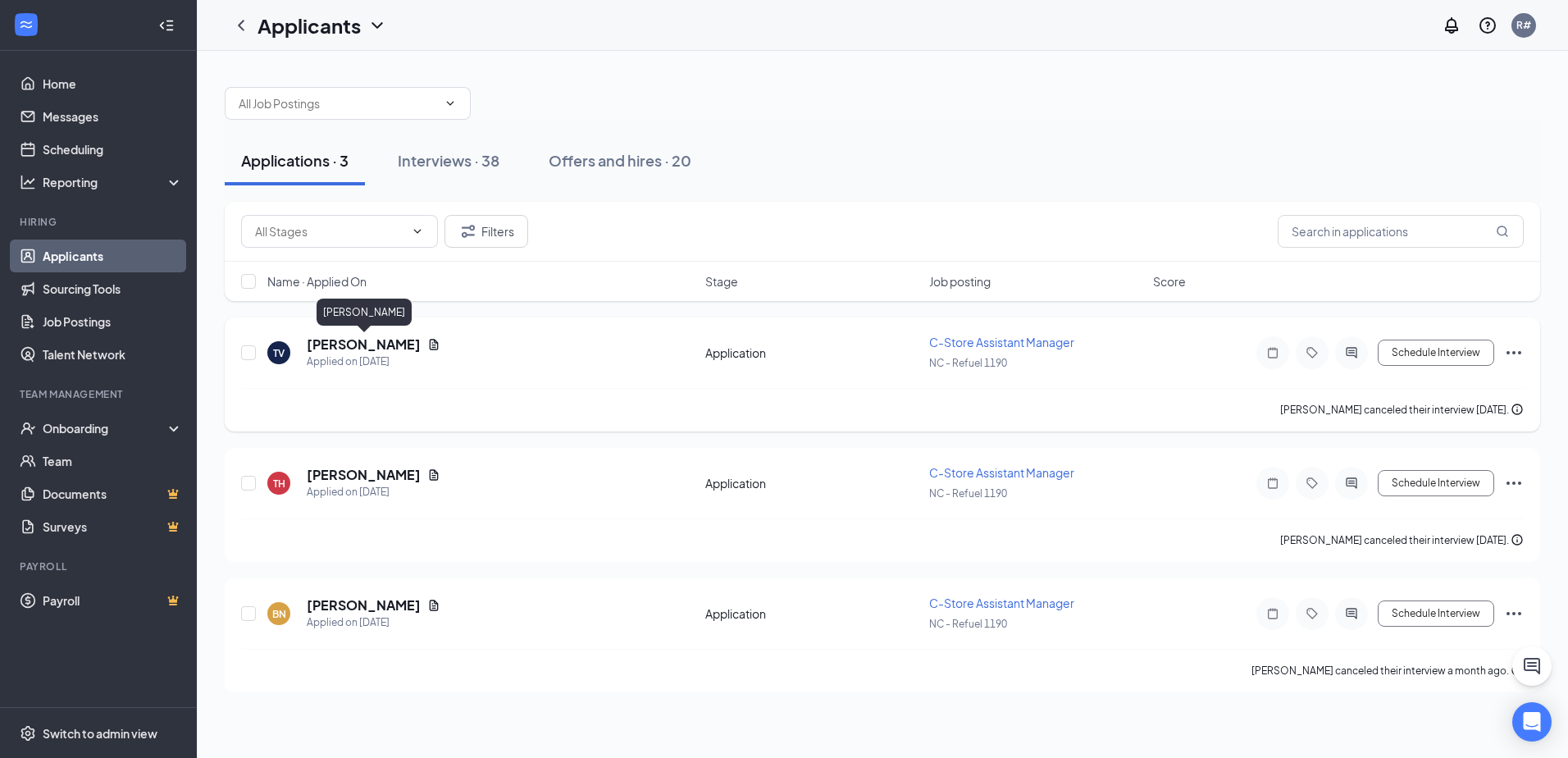
click at [376, 343] on h5 "[PERSON_NAME]" at bounding box center [364, 345] width 114 height 18
